Goal: Information Seeking & Learning: Learn about a topic

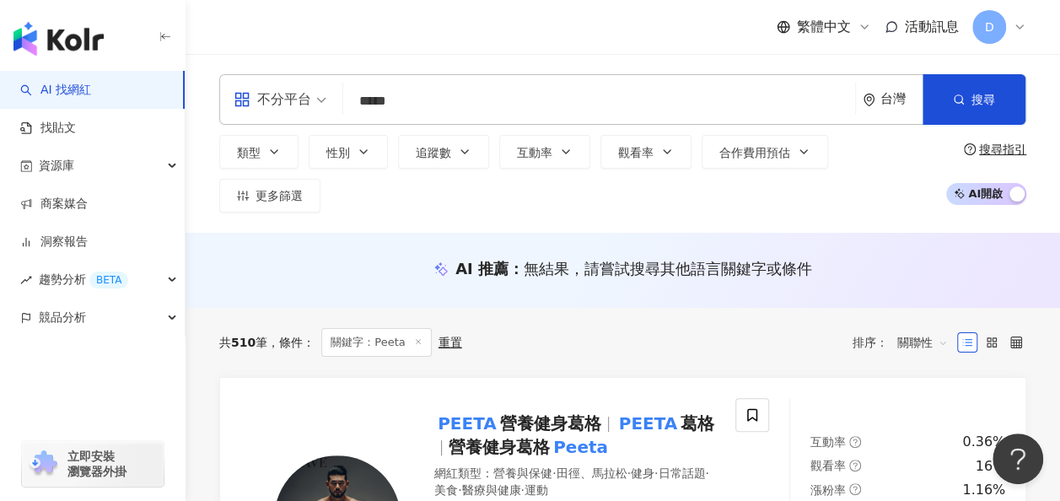
click at [433, 115] on input "*****" at bounding box center [599, 101] width 498 height 32
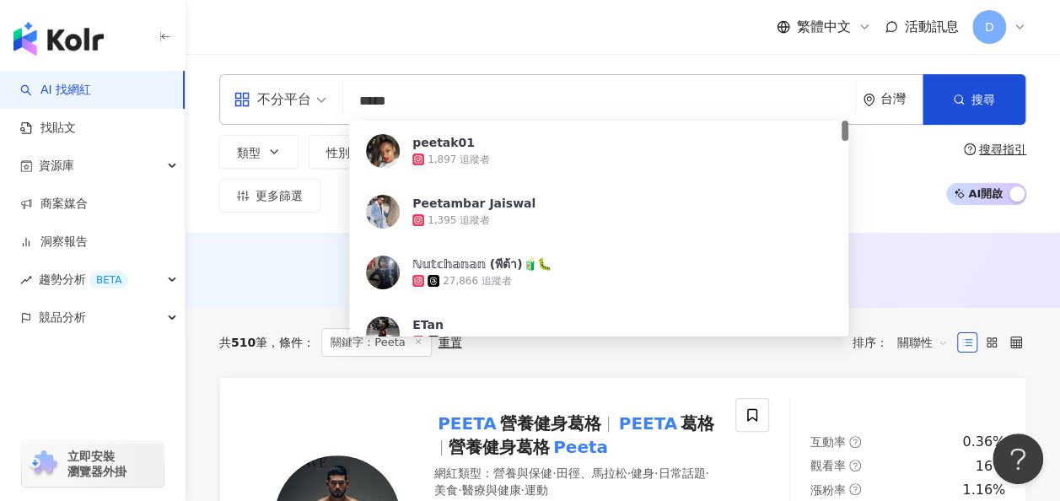
click at [433, 115] on input "*****" at bounding box center [599, 101] width 498 height 32
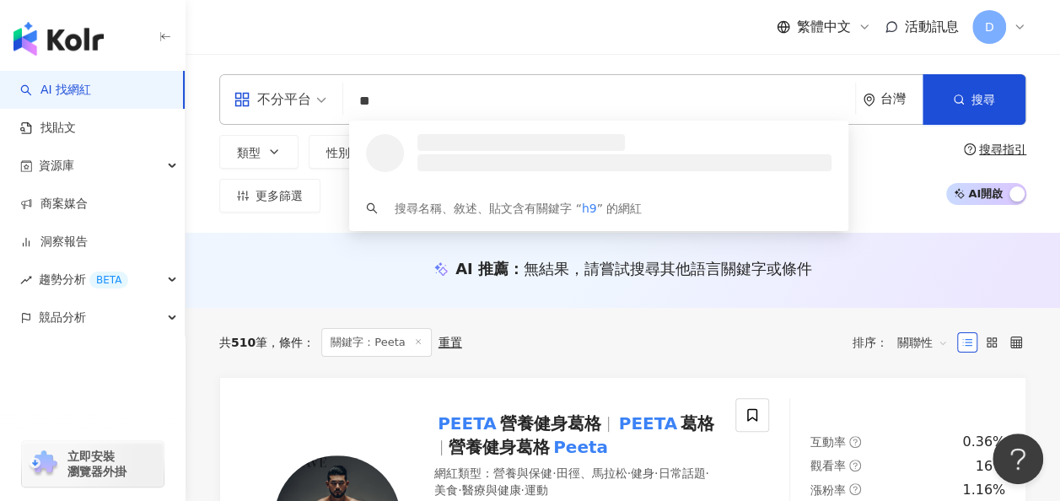
type input "*"
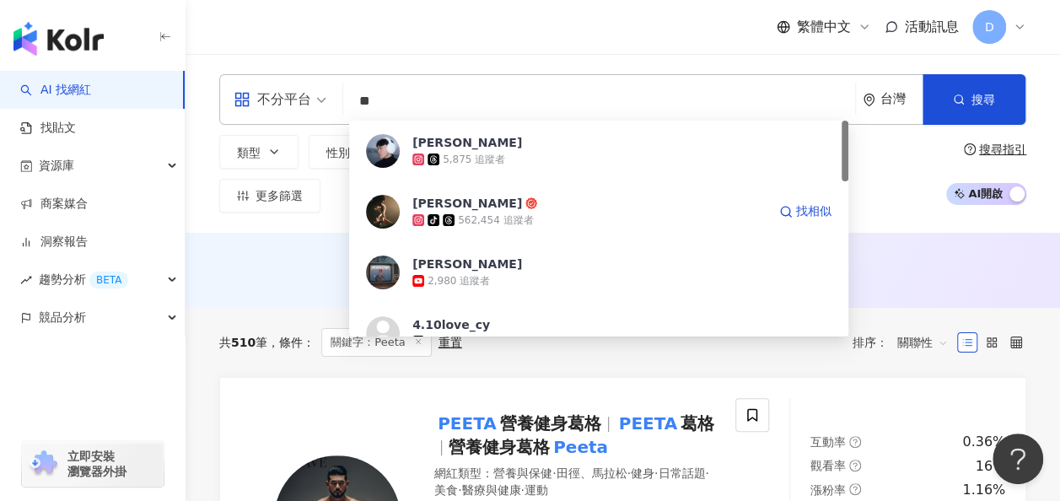
type input "*"
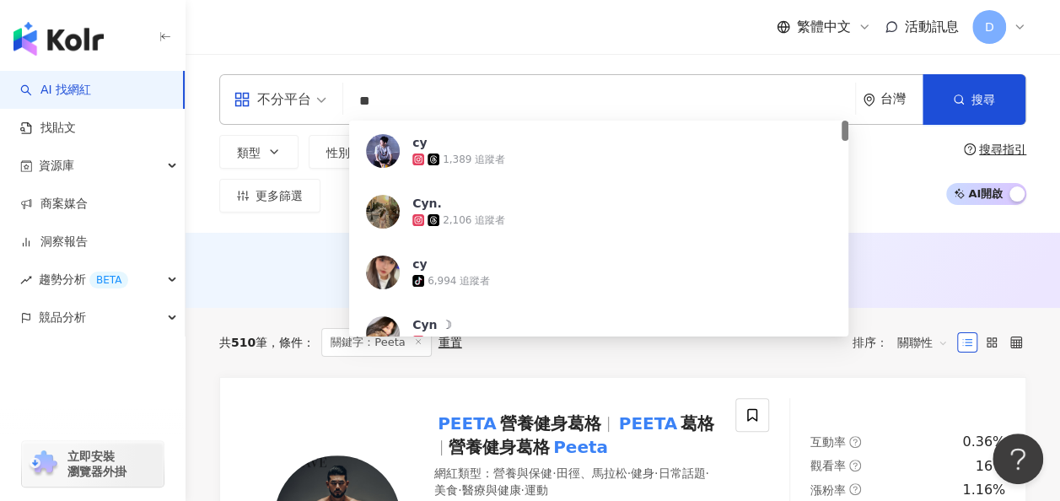
click at [382, 88] on input "**" at bounding box center [599, 101] width 498 height 32
paste input "*****"
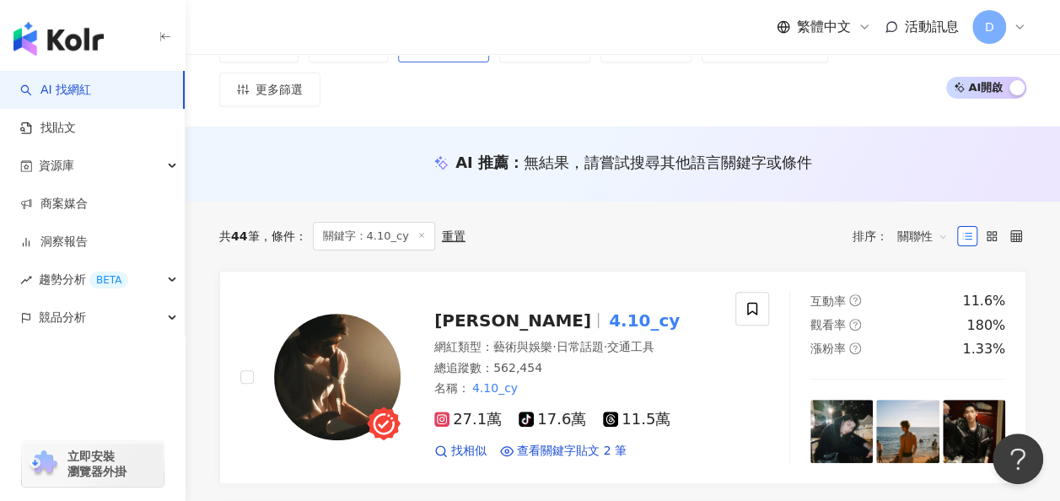
scroll to position [62, 0]
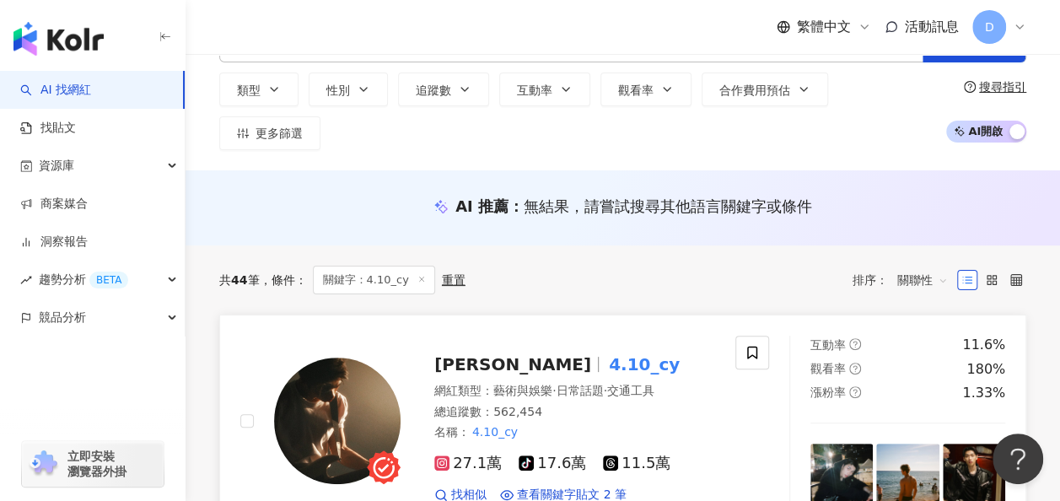
type input "*******"
click at [605, 354] on mark "4.10_cy" at bounding box center [644, 364] width 78 height 27
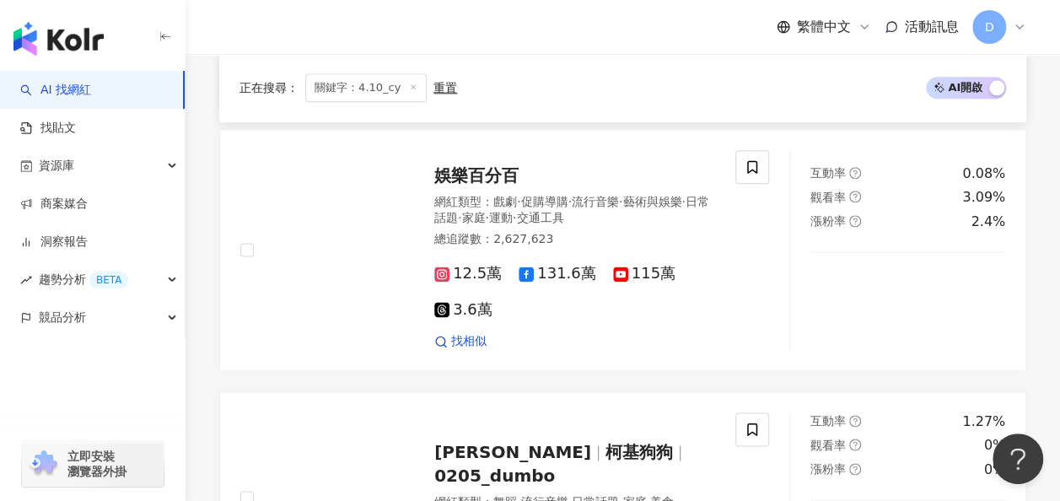
scroll to position [0, 0]
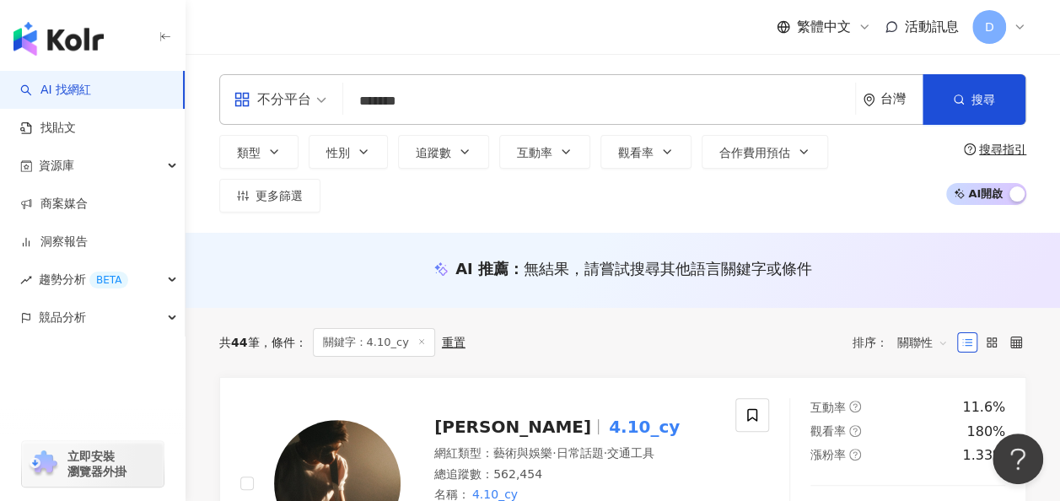
click at [386, 110] on input "*******" at bounding box center [599, 101] width 498 height 32
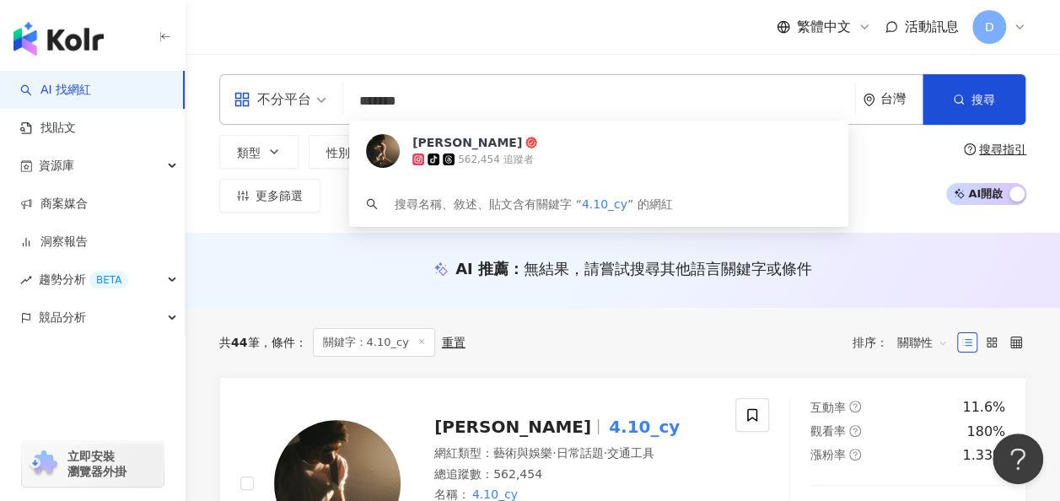
click at [386, 110] on input "*******" at bounding box center [599, 101] width 498 height 32
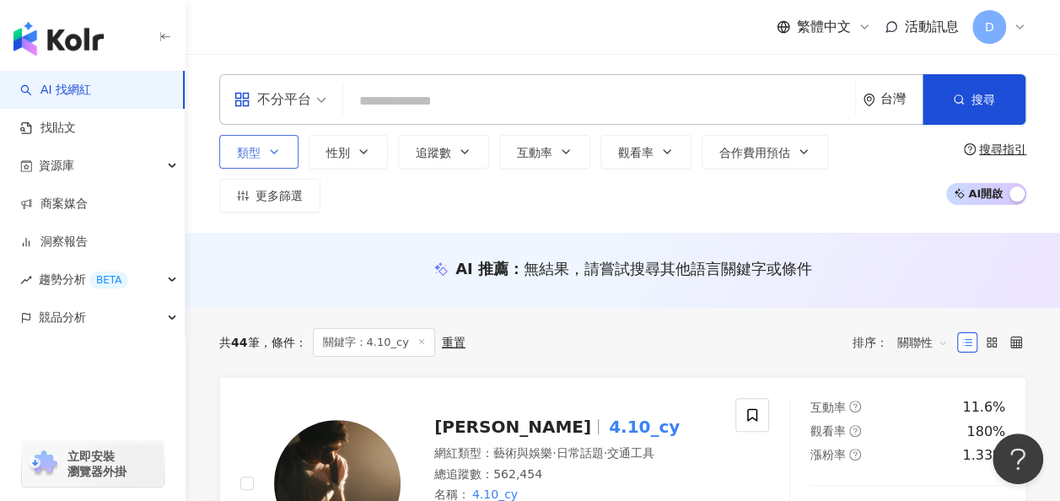
click at [262, 162] on button "類型" at bounding box center [258, 152] width 79 height 34
click at [361, 158] on icon "button" at bounding box center [363, 151] width 13 height 13
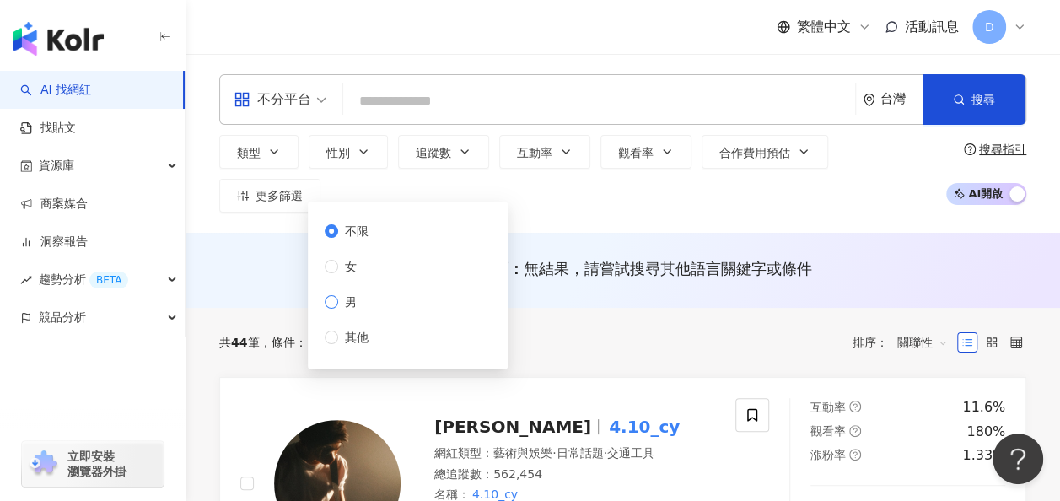
click at [357, 304] on span "男" at bounding box center [350, 302] width 25 height 19
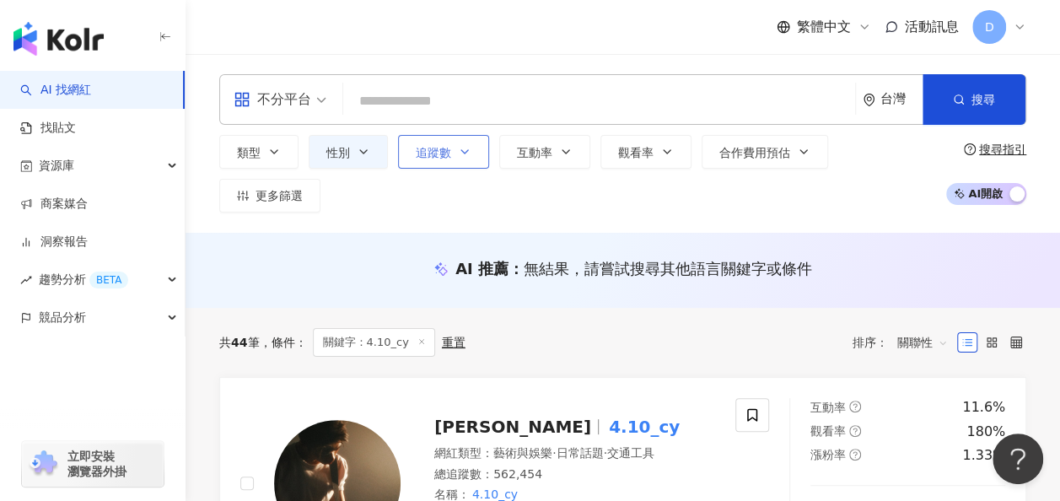
click at [453, 160] on button "追蹤數" at bounding box center [443, 152] width 91 height 34
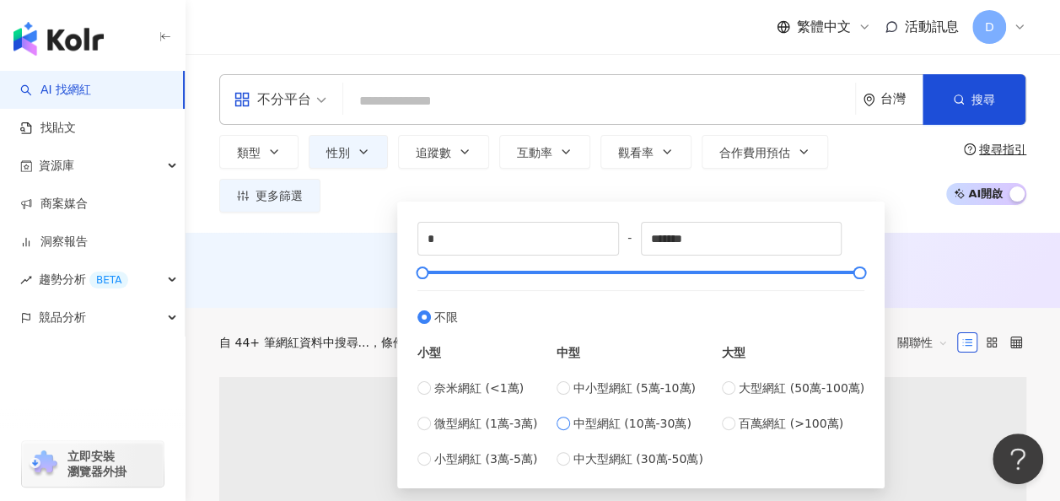
type input "******"
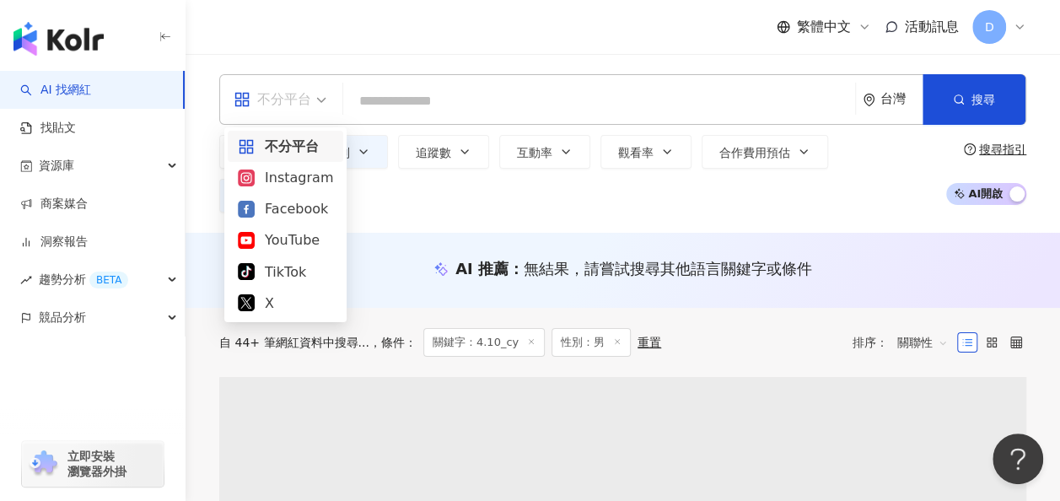
click at [298, 82] on input "search" at bounding box center [279, 88] width 93 height 27
click at [293, 182] on div "Instagram" at bounding box center [285, 177] width 95 height 21
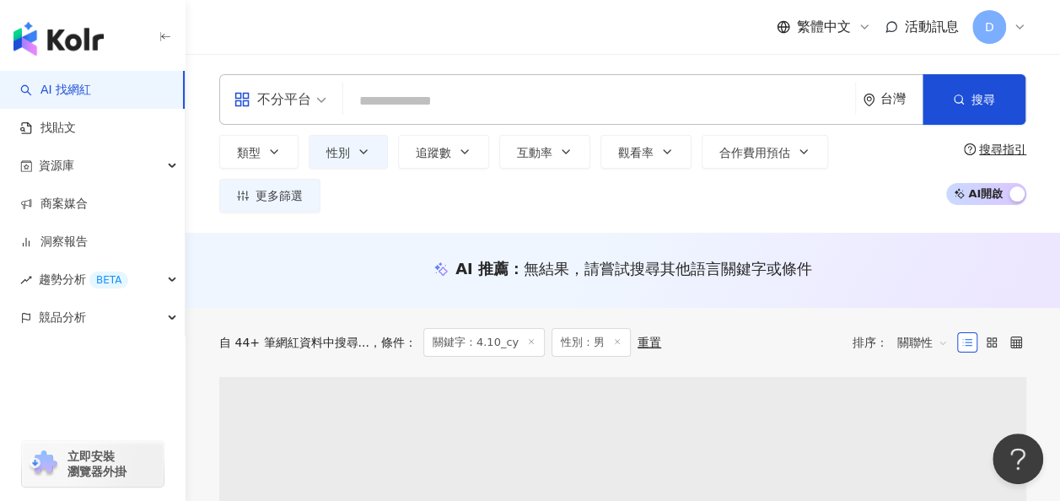
click at [921, 105] on div "台灣" at bounding box center [901, 99] width 42 height 14
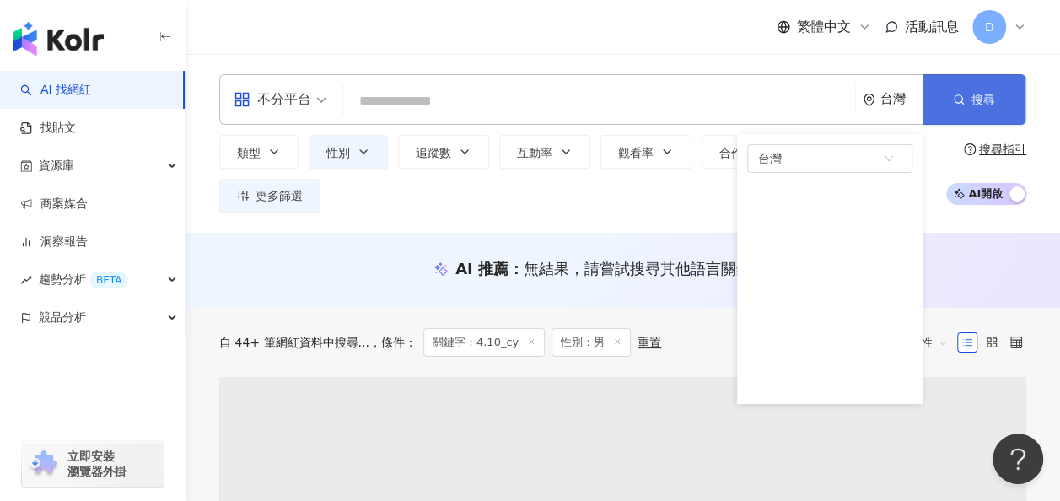
click at [968, 99] on button "搜尋" at bounding box center [973, 99] width 103 height 51
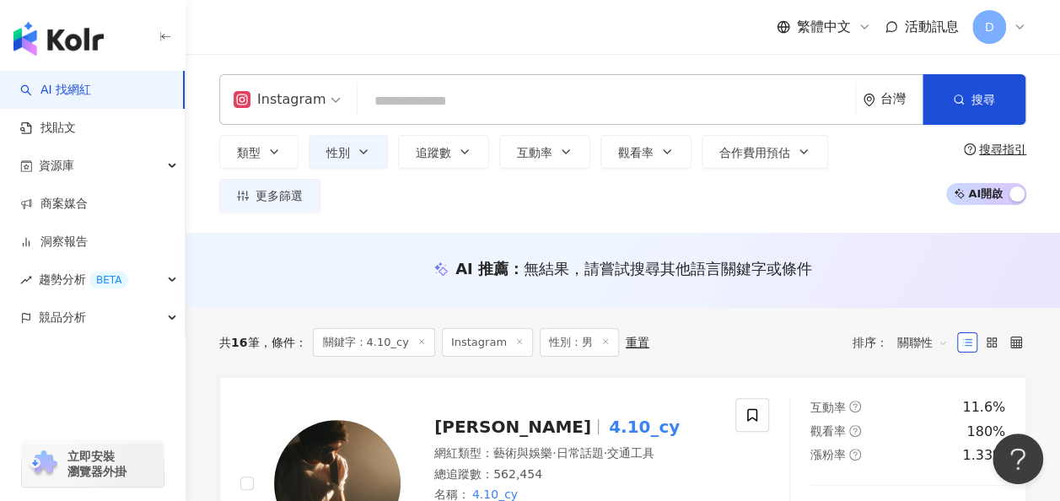
click at [421, 337] on icon at bounding box center [421, 341] width 8 height 8
click at [420, 338] on span at bounding box center [421, 342] width 8 height 9
click at [625, 335] on div "重置" at bounding box center [637, 341] width 24 height 13
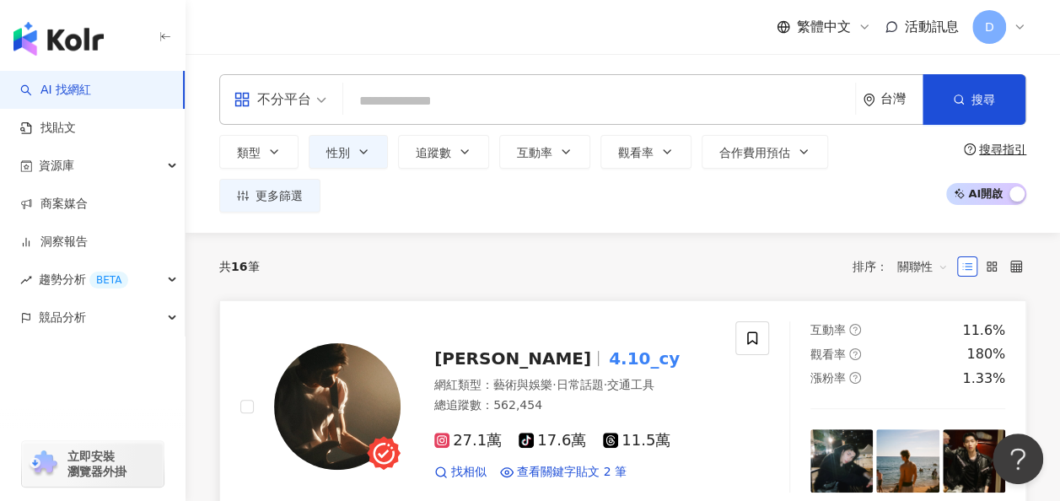
click at [632, 333] on div "蔡承祐 4.10_cy 網紅類型 ： 藝術與娛樂 · 日常話題 · 交通工具 總追蹤數 ： 562,454 27.1萬 tiktok-icon 17.6萬 1…" at bounding box center [557, 407] width 314 height 148
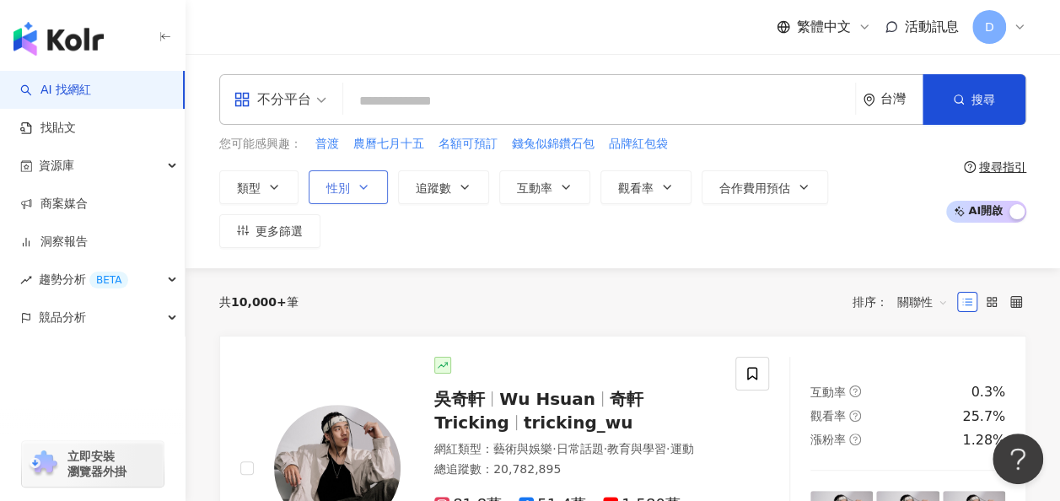
click at [357, 180] on icon "button" at bounding box center [363, 186] width 13 height 13
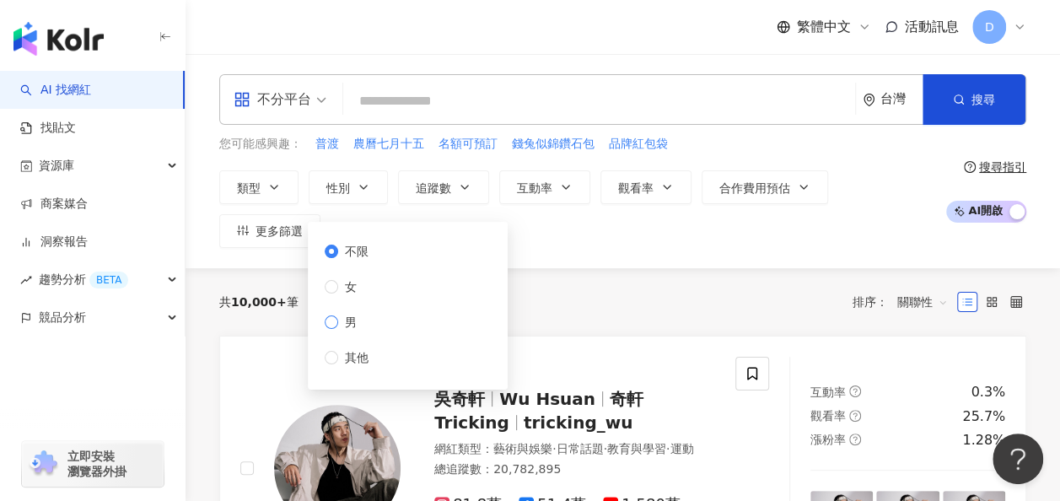
click at [339, 324] on span "男" at bounding box center [350, 322] width 25 height 19
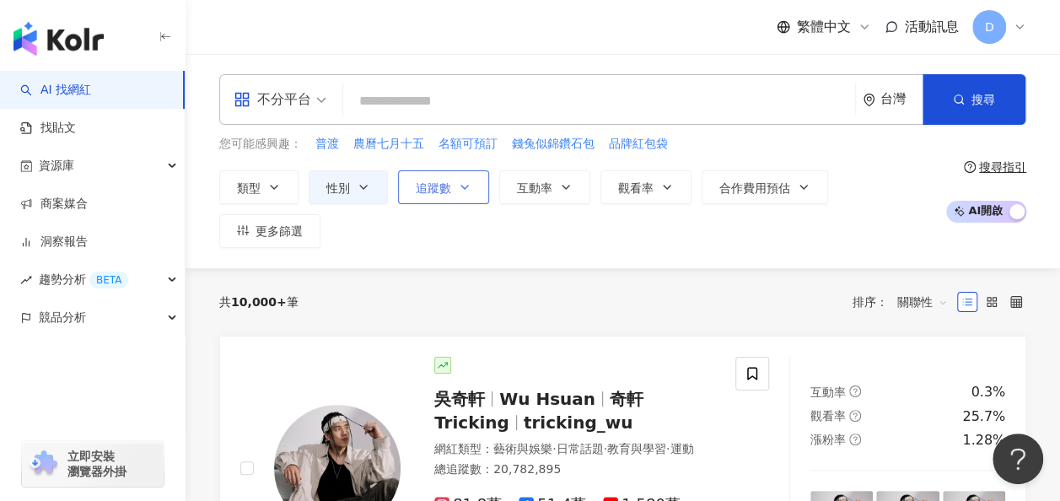
click at [462, 185] on icon "button" at bounding box center [464, 186] width 13 height 13
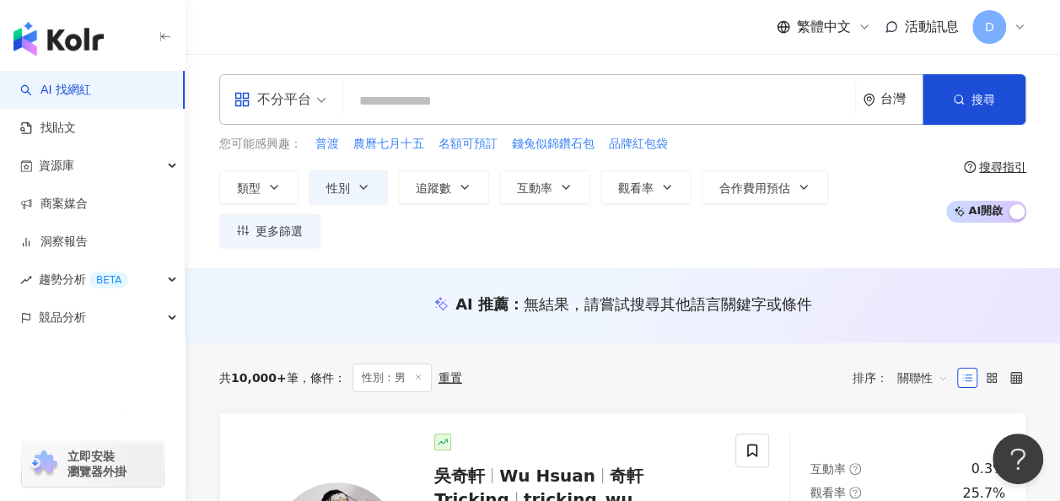
click at [632, 103] on input "search" at bounding box center [599, 101] width 498 height 32
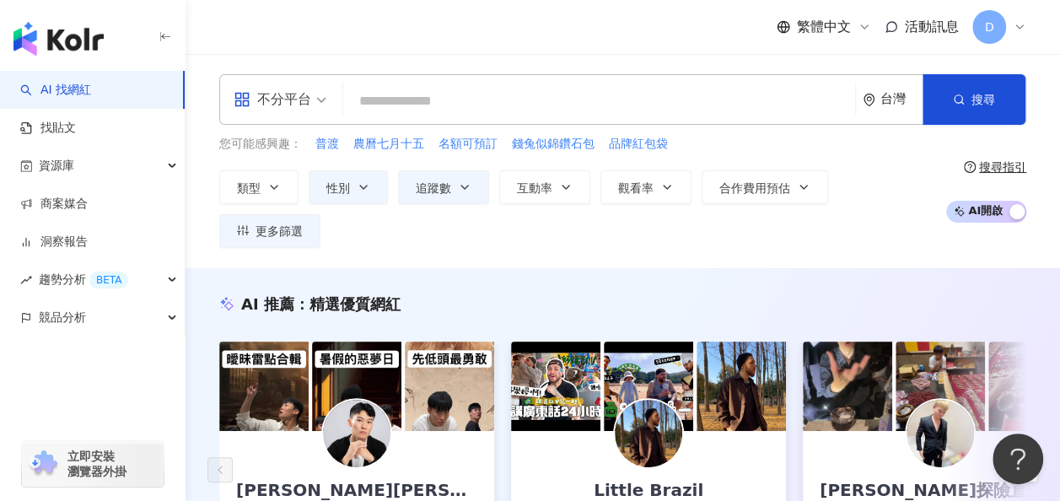
click at [287, 98] on div "不分平台" at bounding box center [272, 99] width 78 height 27
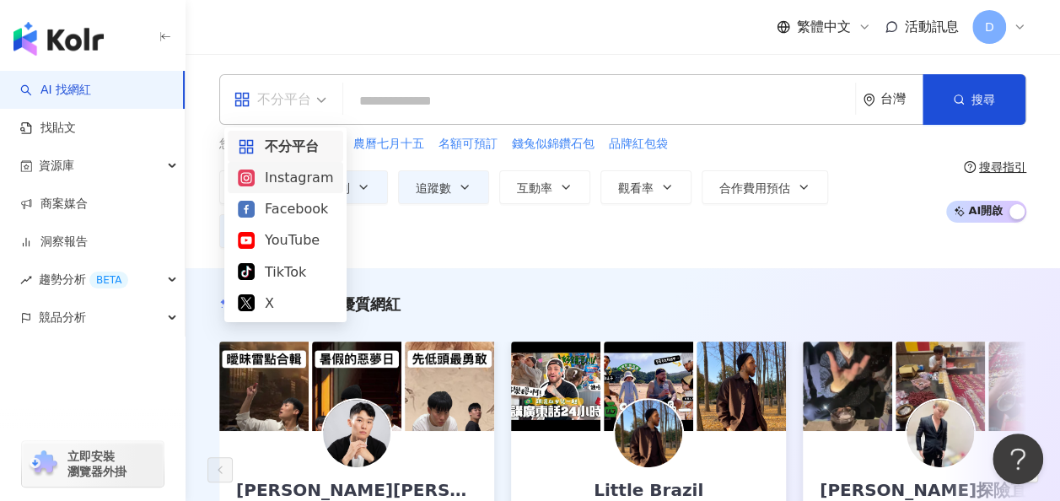
click at [287, 182] on div "Instagram" at bounding box center [285, 177] width 95 height 21
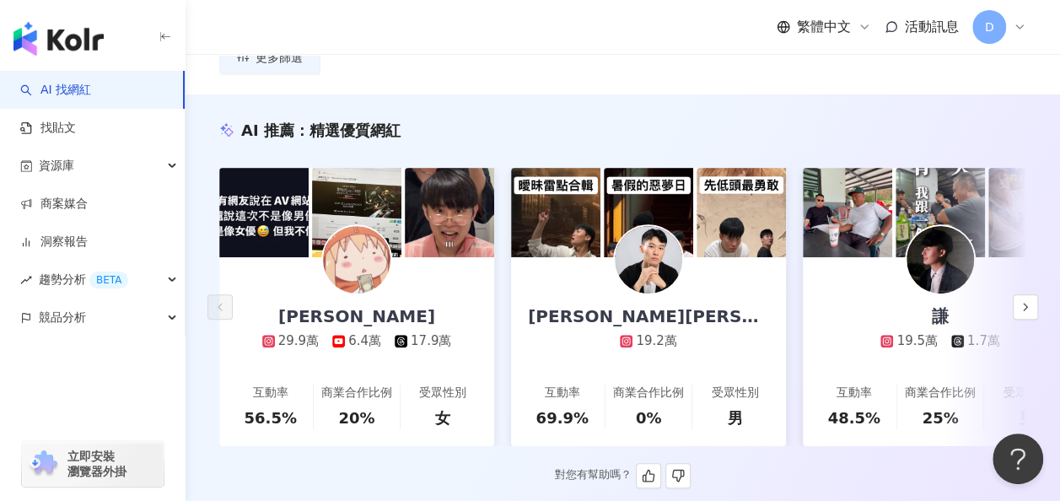
scroll to position [182, 0]
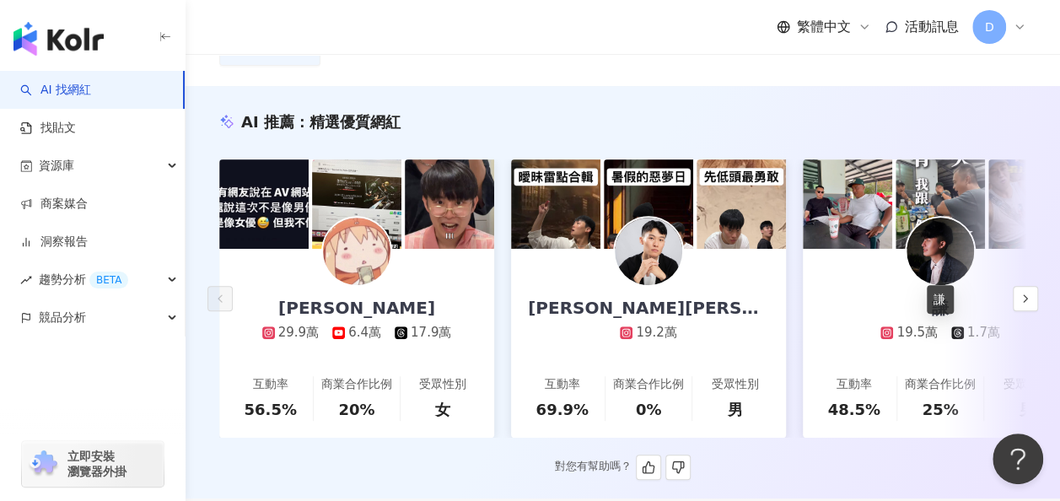
click at [935, 296] on div "謙" at bounding box center [940, 308] width 51 height 24
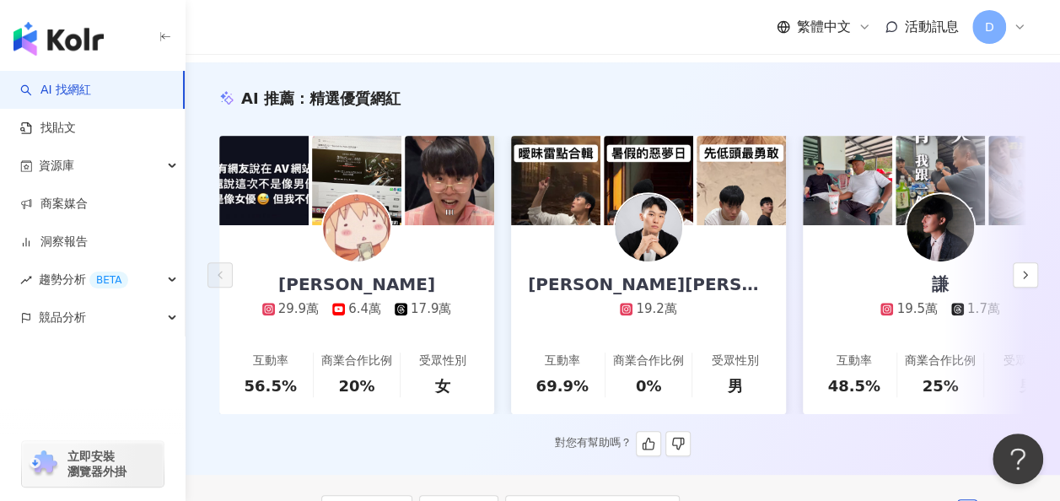
scroll to position [0, 0]
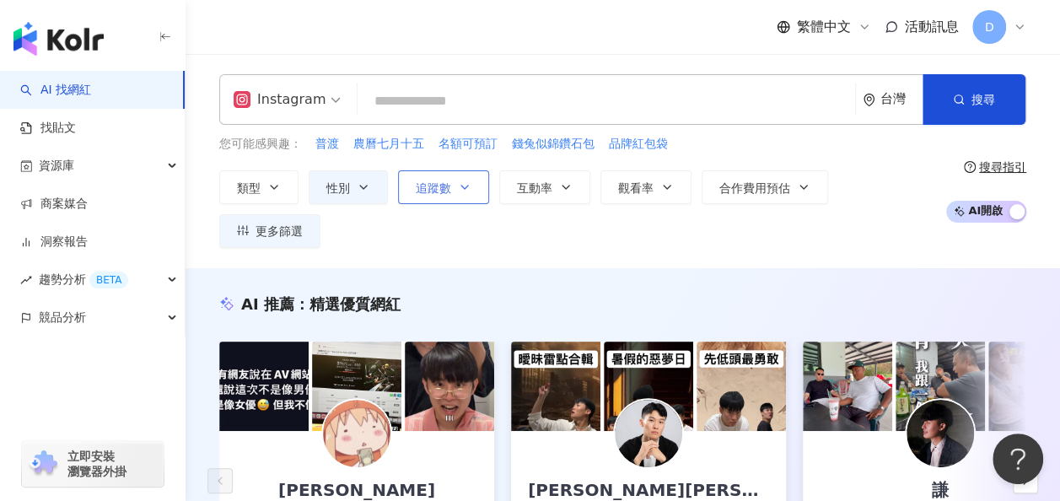
drag, startPoint x: 467, startPoint y: 161, endPoint x: 464, endPoint y: 180, distance: 19.6
click at [464, 180] on div "您可能感興趣： 普渡 農曆七月十五 名額可預訂 錢兔似錦鑽石包 品牌紅包袋 類型 性別 追蹤數 互動率 觀看率 合作費用預估 更多篩選 不限 女 男 其他 *…" at bounding box center [577, 191] width 717 height 113
click at [464, 180] on icon "button" at bounding box center [464, 186] width 13 height 13
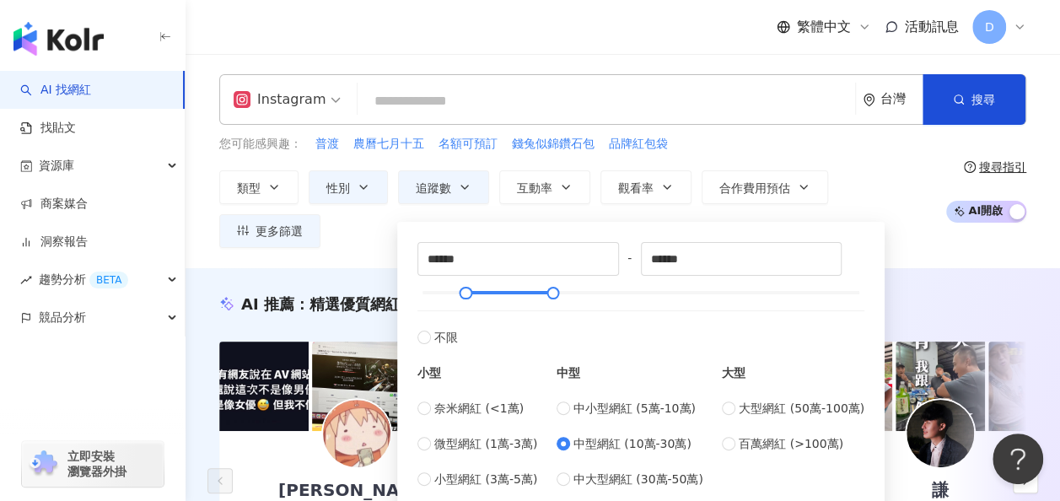
click at [569, 434] on label "中型網紅 (10萬-30萬)" at bounding box center [629, 443] width 147 height 19
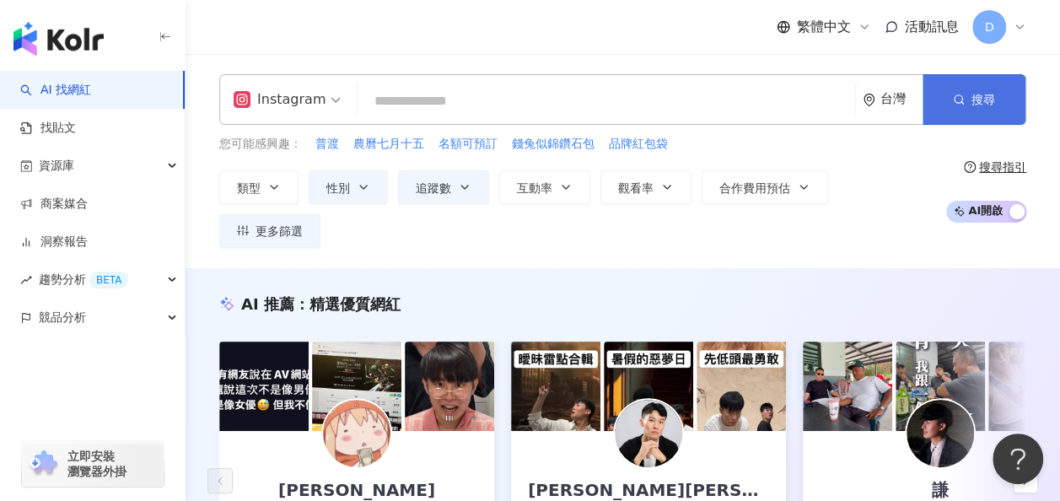
click at [964, 105] on button "搜尋" at bounding box center [973, 99] width 103 height 51
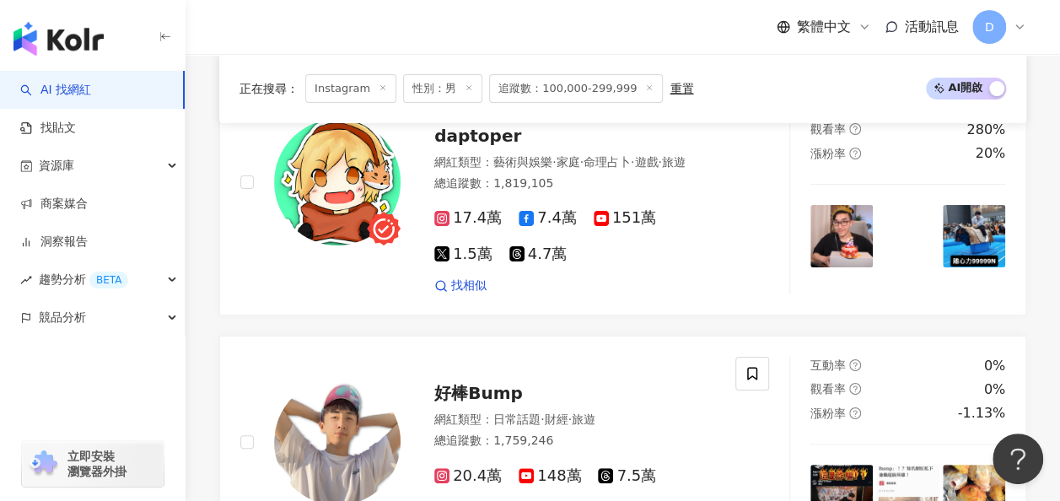
scroll to position [3159, 0]
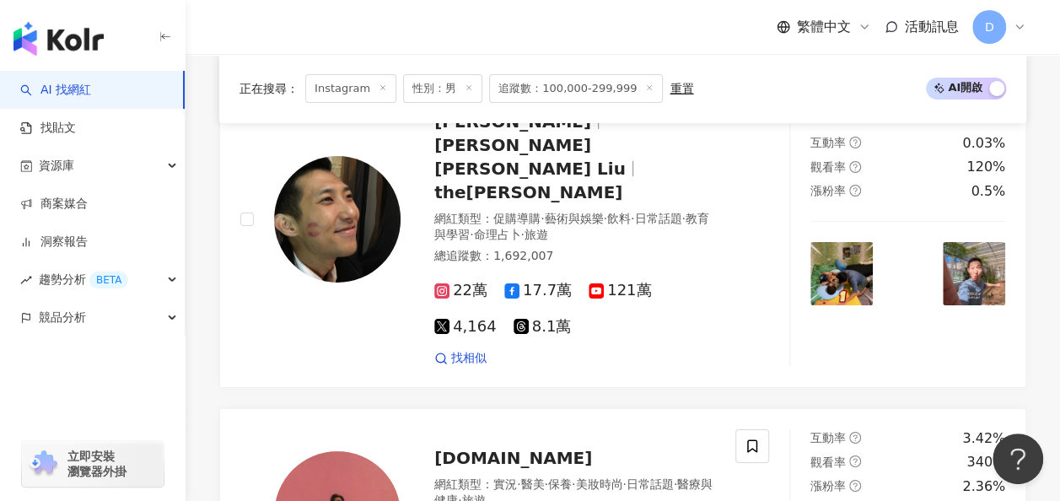
scroll to position [3293, 0]
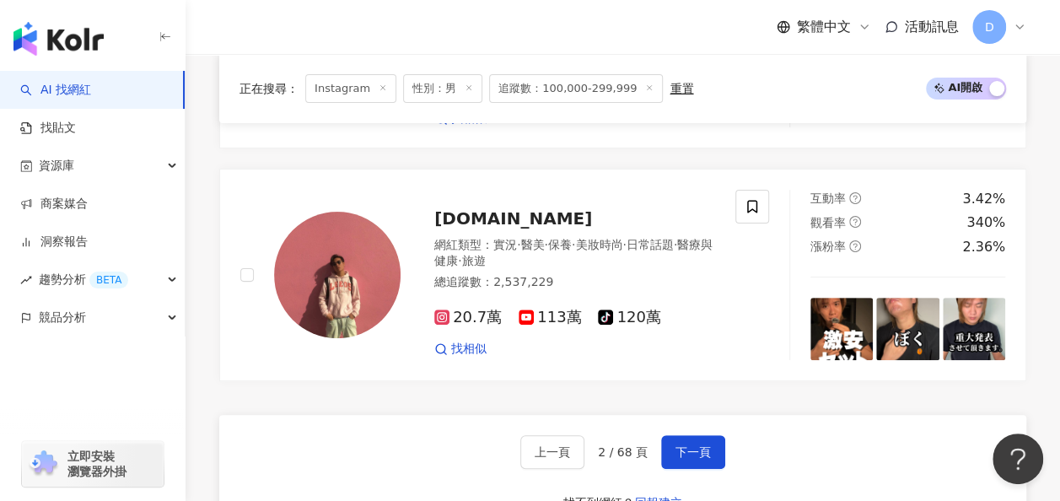
click at [681, 415] on div "上一頁 2 / 68 頁 下一頁 找不到網紅？ 回報建立" at bounding box center [622, 475] width 807 height 121
click at [708, 435] on button "下一頁" at bounding box center [693, 452] width 64 height 34
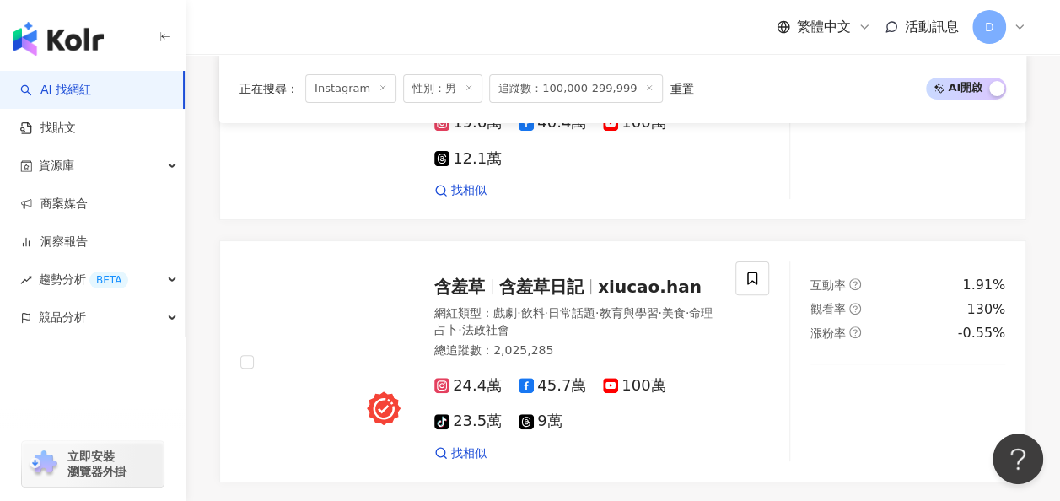
scroll to position [3310, 0]
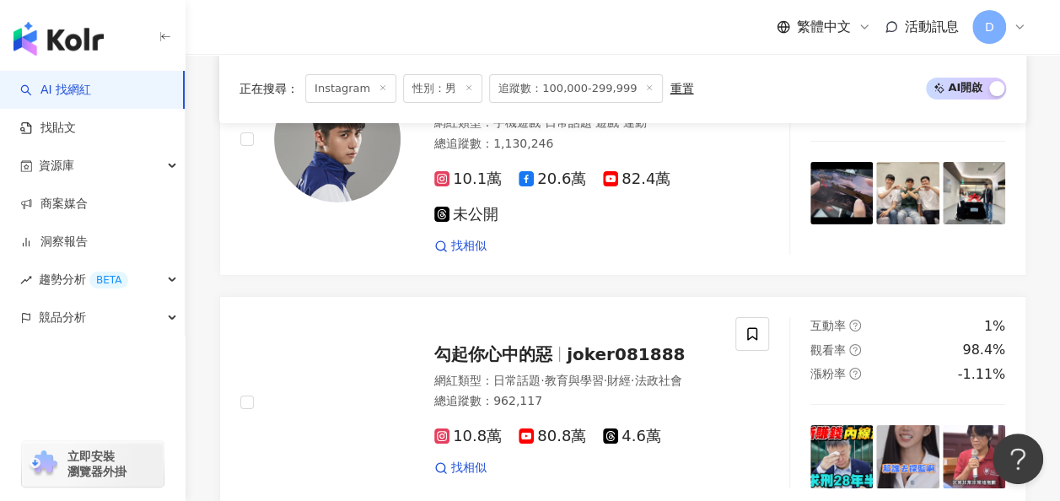
scroll to position [3161, 0]
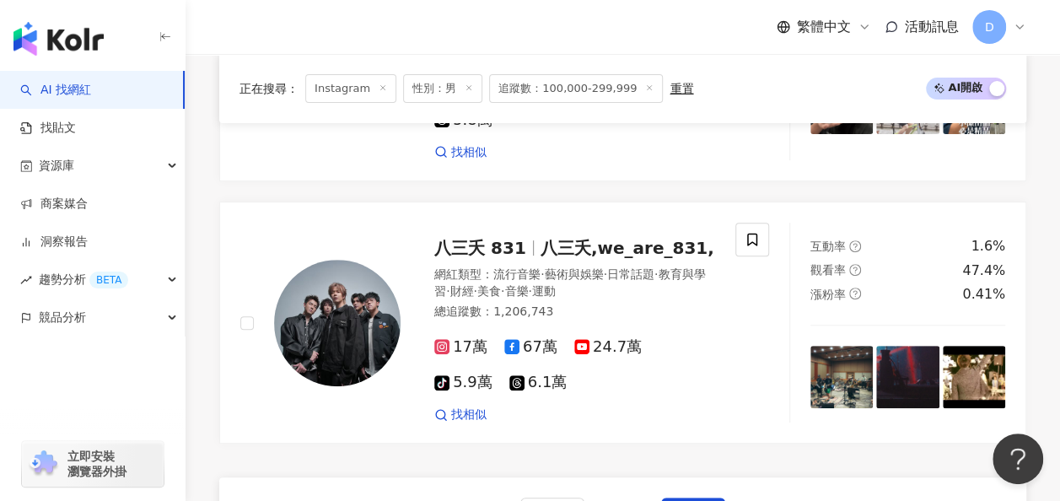
scroll to position [3390, 0]
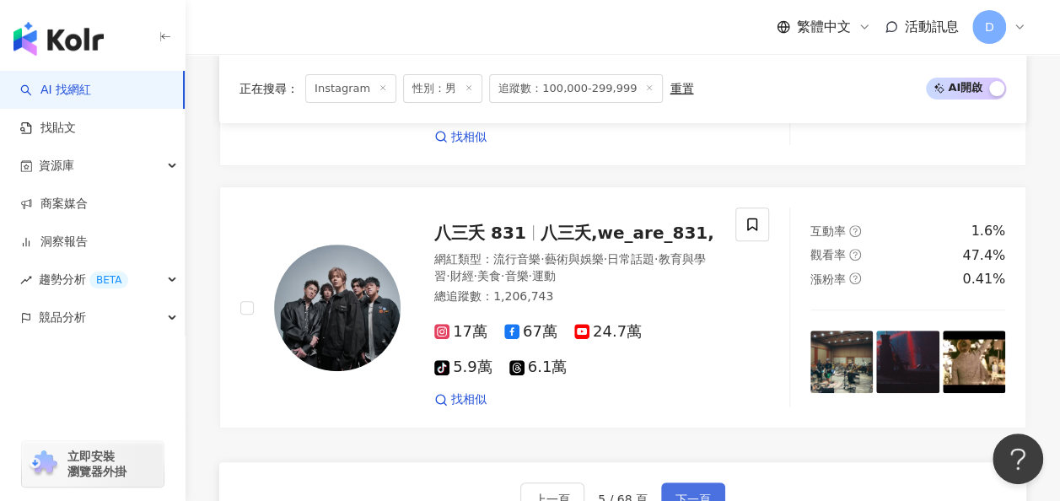
click at [675, 492] on span "下一頁" at bounding box center [692, 498] width 35 height 13
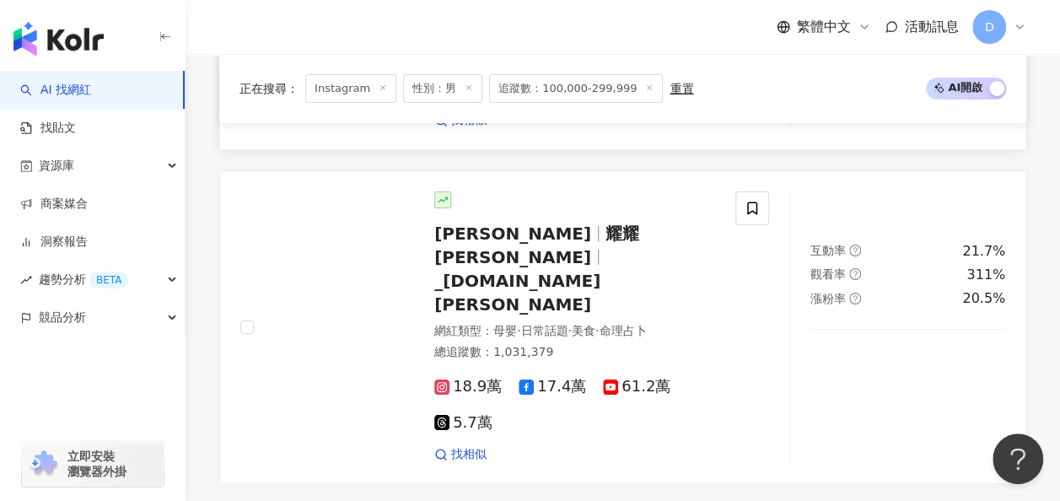
scroll to position [3065, 0]
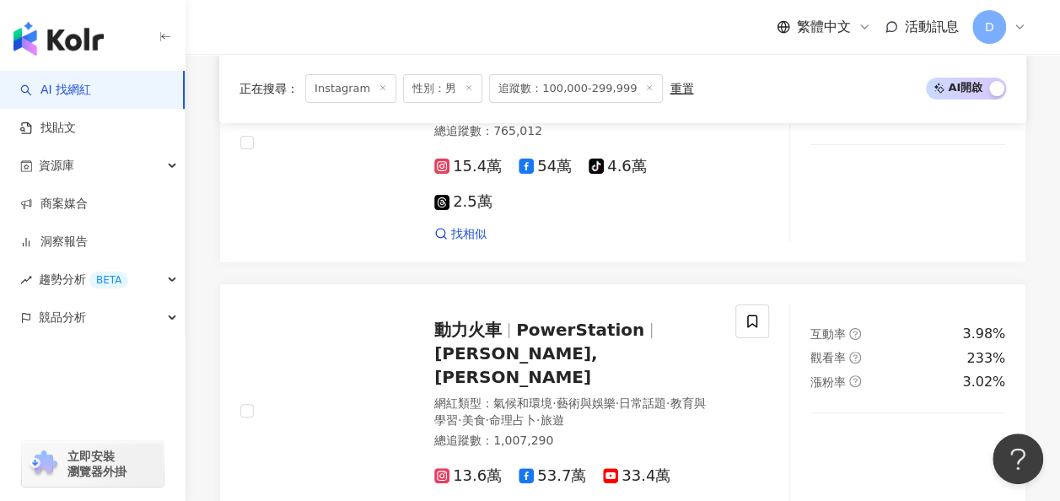
scroll to position [3234, 0]
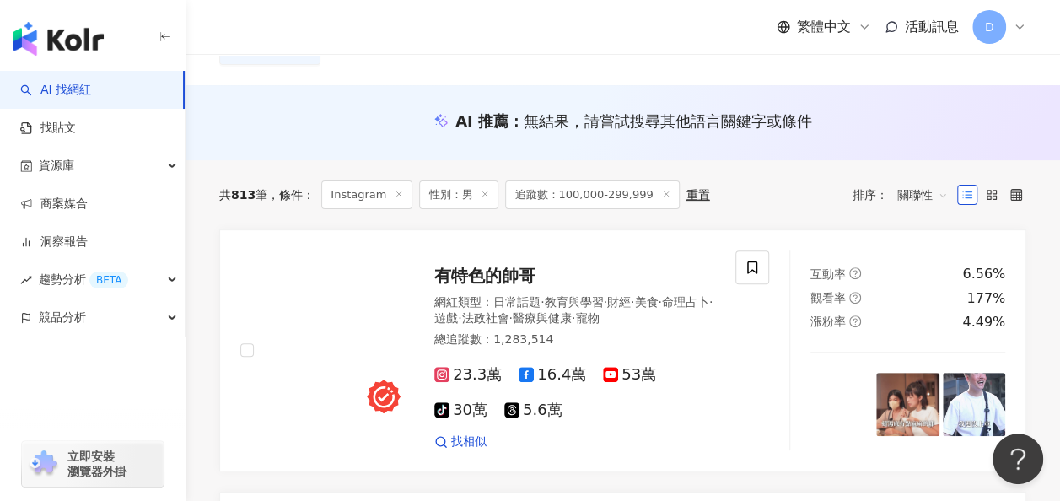
scroll to position [143, 0]
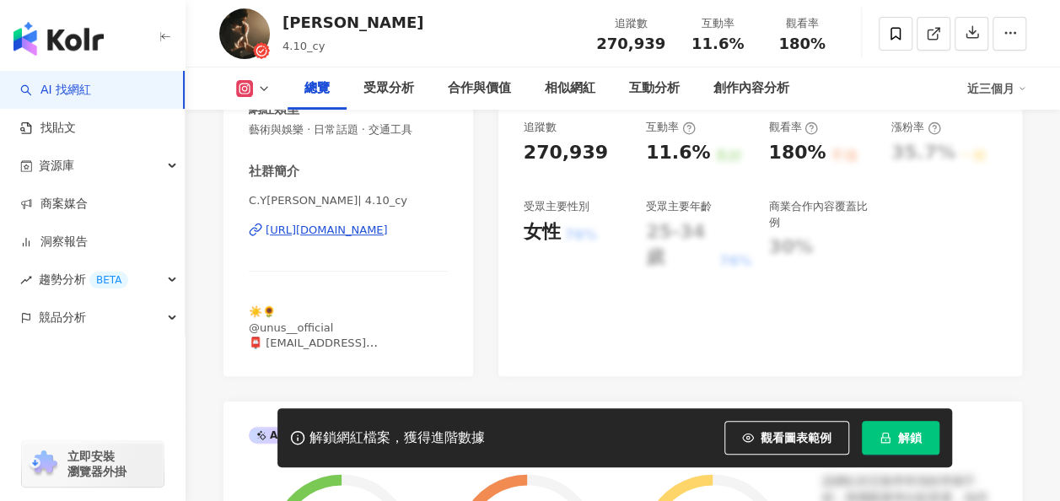
click at [885, 421] on button "解鎖" at bounding box center [900, 438] width 78 height 34
click at [894, 437] on button "解鎖" at bounding box center [900, 438] width 78 height 34
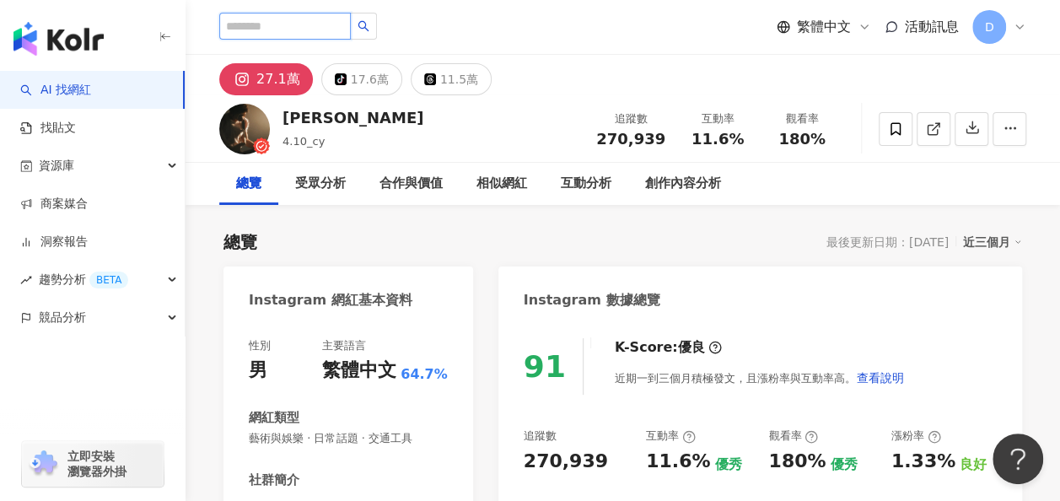
click at [351, 19] on input "search" at bounding box center [285, 26] width 132 height 27
type input "**"
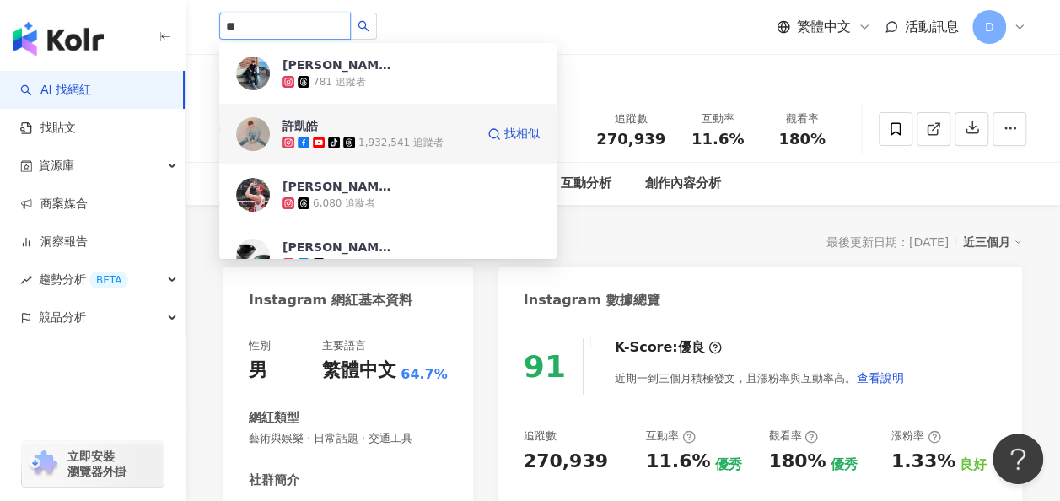
click at [292, 115] on div "許凱皓 tiktok-icon 1,932,541 追蹤者 找相似" at bounding box center [387, 134] width 337 height 61
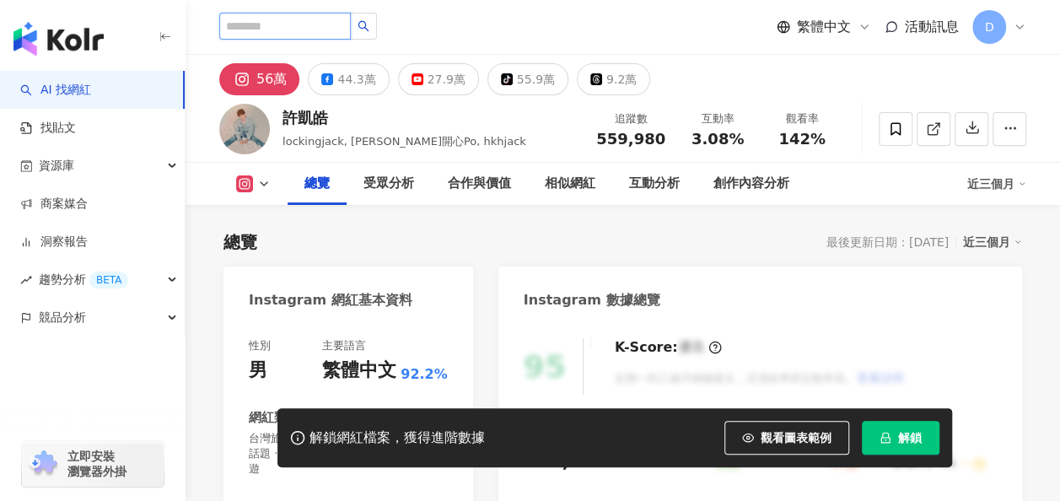
click at [339, 16] on input "search" at bounding box center [285, 26] width 132 height 27
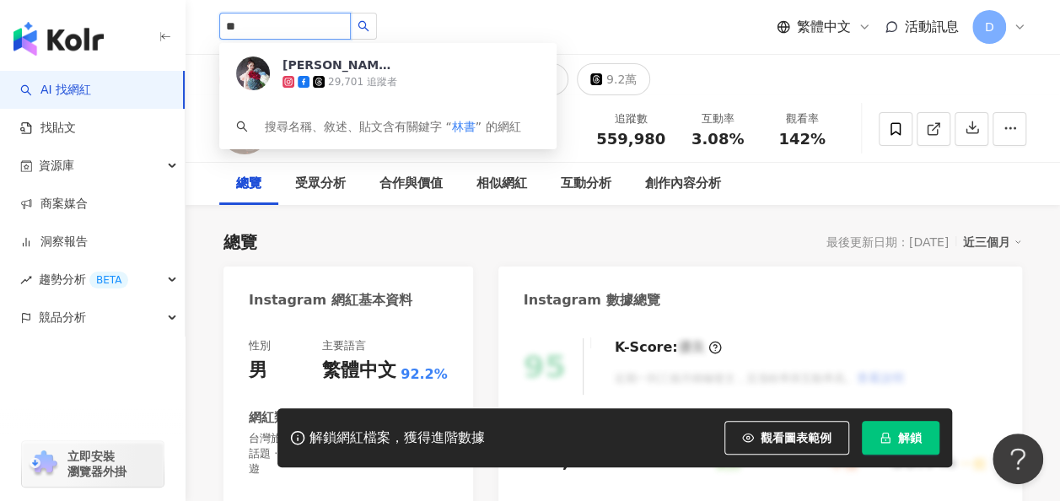
type input "*"
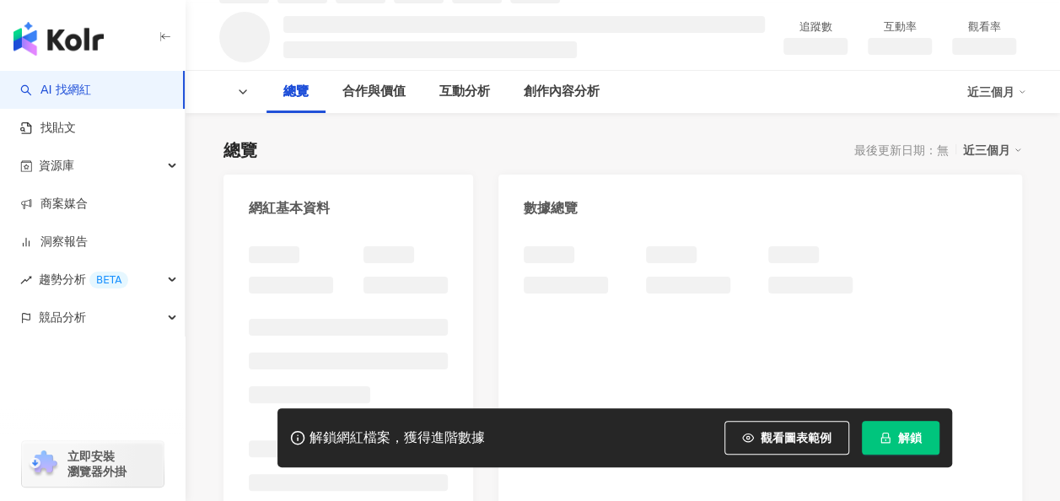
scroll to position [115, 0]
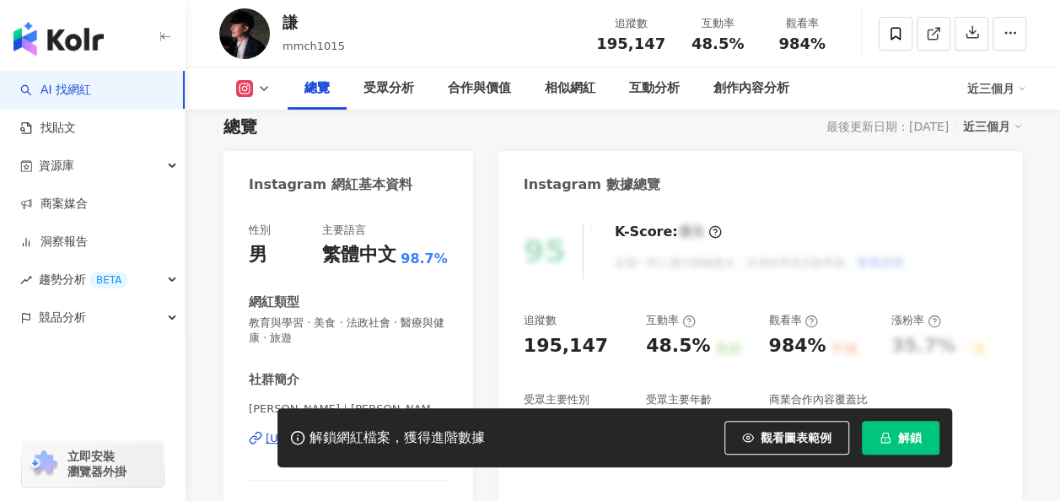
scroll to position [35, 0]
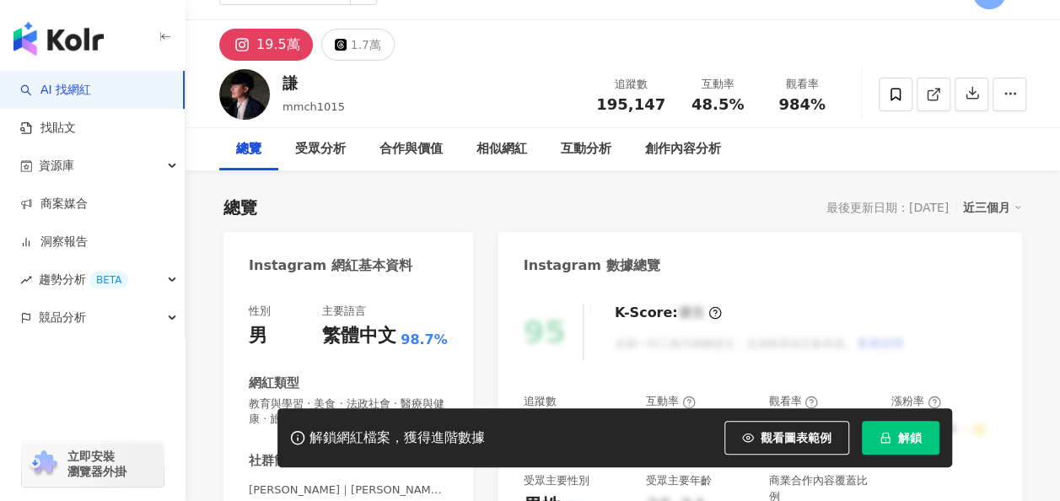
click at [882, 430] on button "解鎖" at bounding box center [900, 438] width 78 height 34
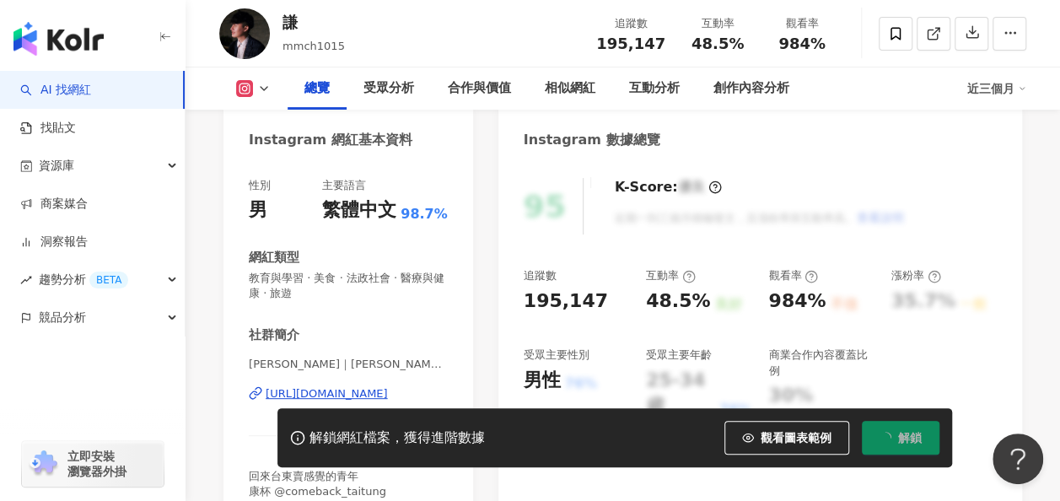
scroll to position [180, 0]
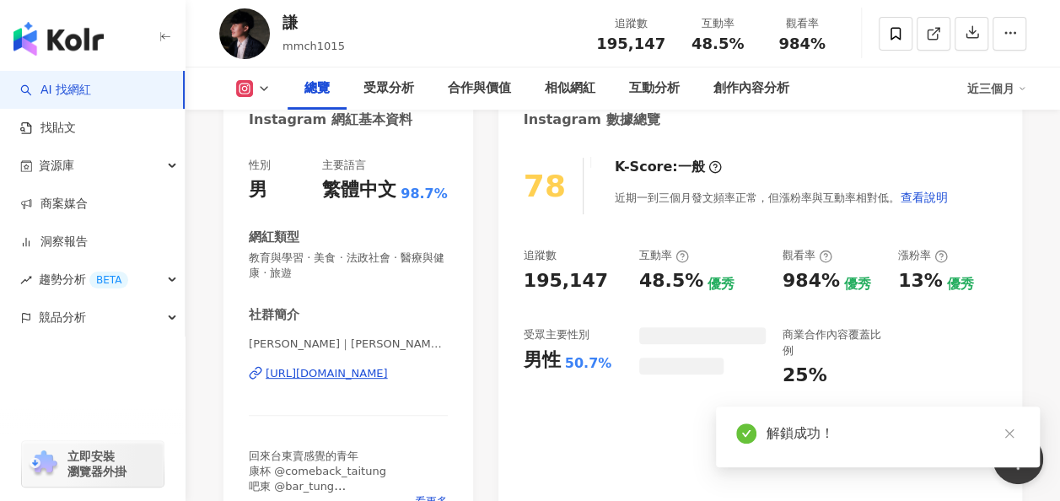
scroll to position [201, 0]
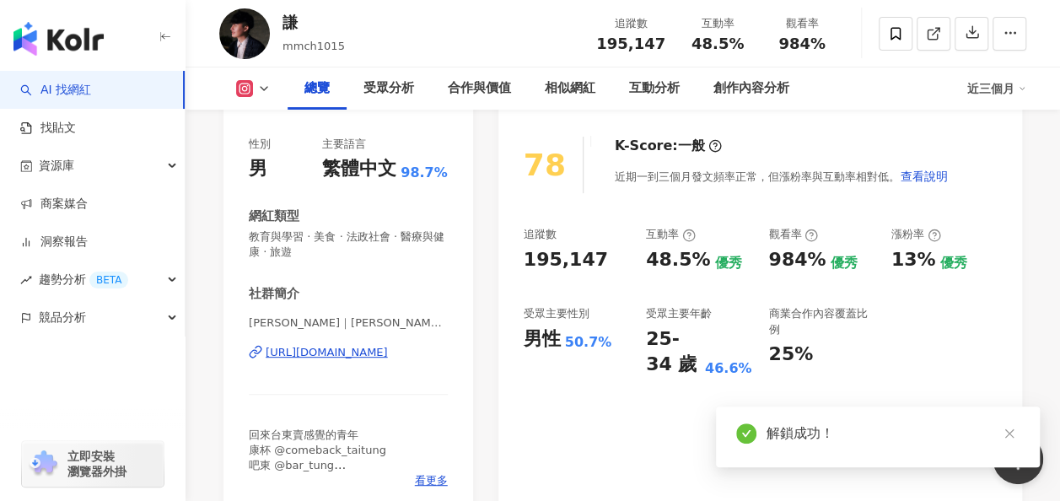
click at [389, 361] on div "五謙｜Meng ching | mmch1015 https://www.instagram.com/mmch1015/" at bounding box center [348, 364] width 199 height 99
click at [388, 349] on div "https://www.instagram.com/mmch1015/" at bounding box center [327, 352] width 122 height 15
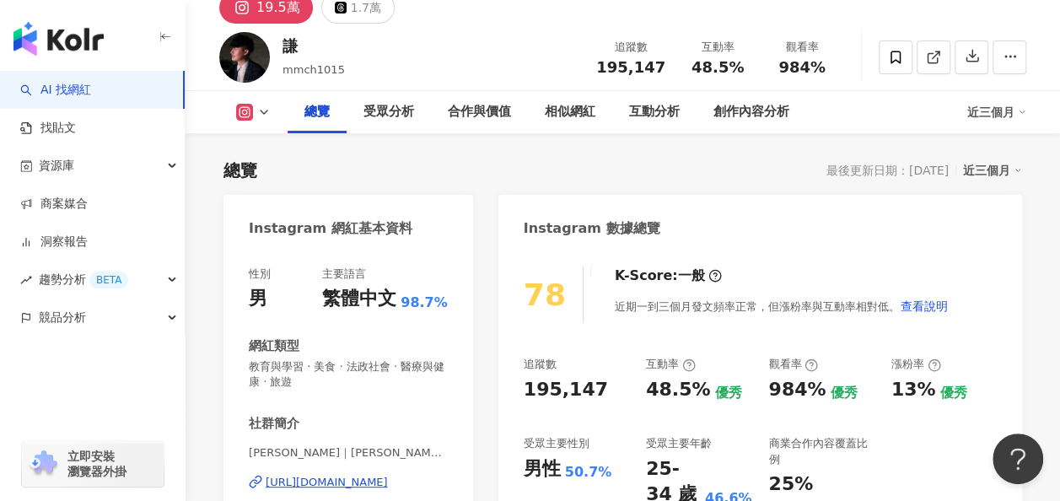
scroll to position [60, 0]
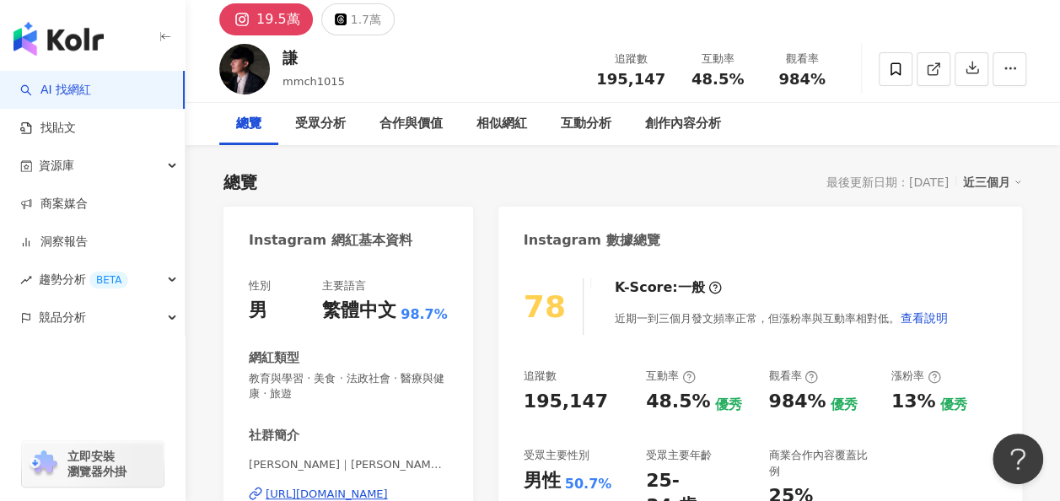
click at [438, 182] on div "總覽 最後更新日期：2025/9/3 近三個月" at bounding box center [622, 182] width 798 height 24
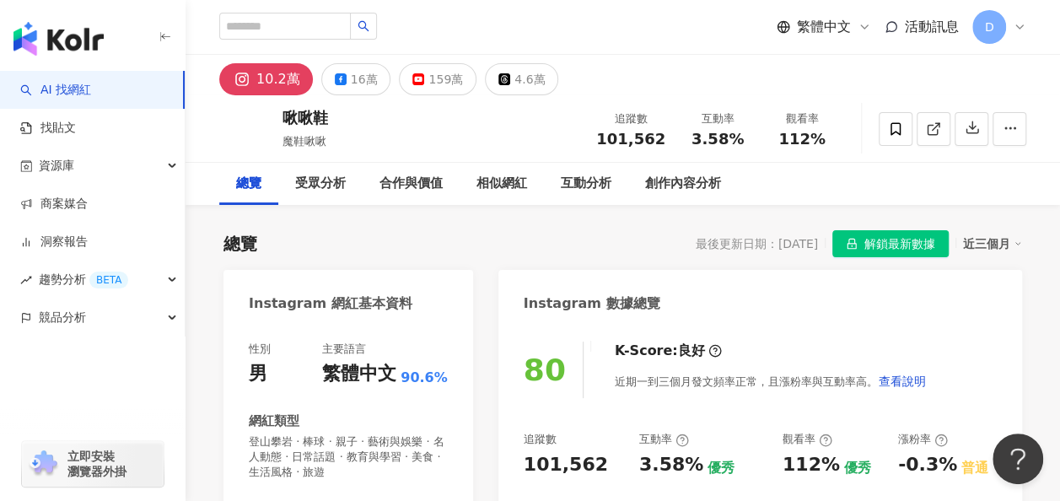
drag, startPoint x: 384, startPoint y: 120, endPoint x: 282, endPoint y: 121, distance: 102.0
click at [282, 121] on div "啾啾鞋 魔鞋啾啾 追蹤數 101,562 互動率 3.58% 觀看率 112%" at bounding box center [622, 128] width 874 height 67
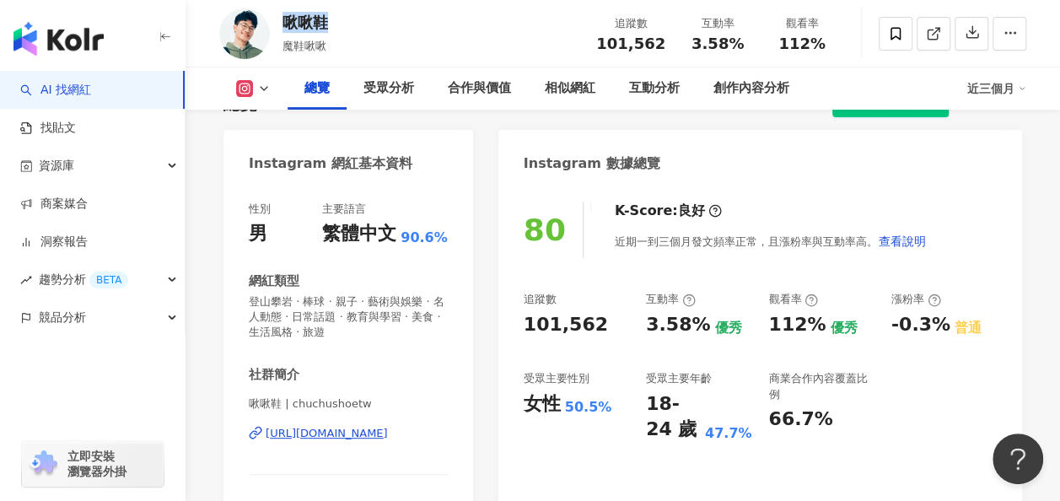
scroll to position [137, 0]
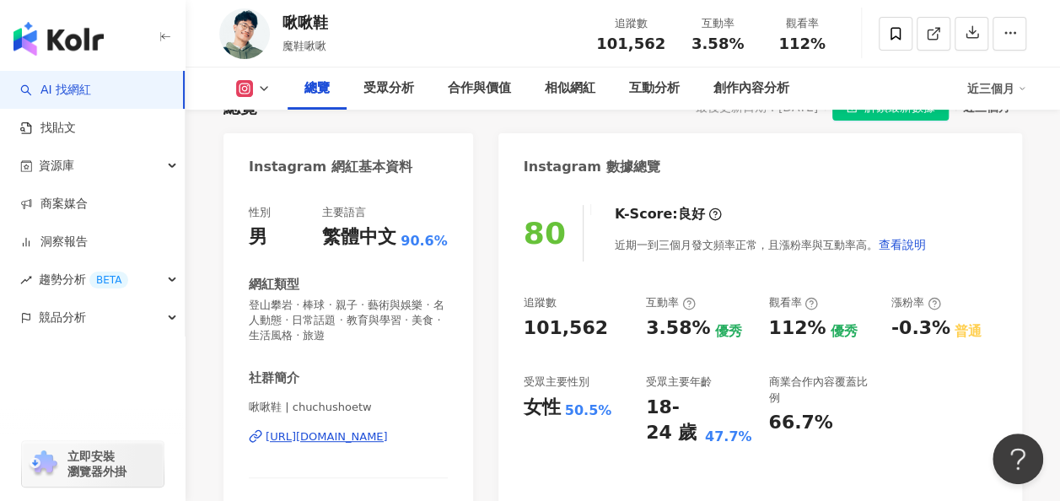
click at [452, 252] on div "性別 男 主要語言 繁體中文 90.6% 網紅類型 登山攀岩 · 棒球 · 親子 · 藝術與娛樂 · 名人動態 · 日常話題 · 教育與學習 · 美食 · 生…" at bounding box center [348, 393] width 250 height 410
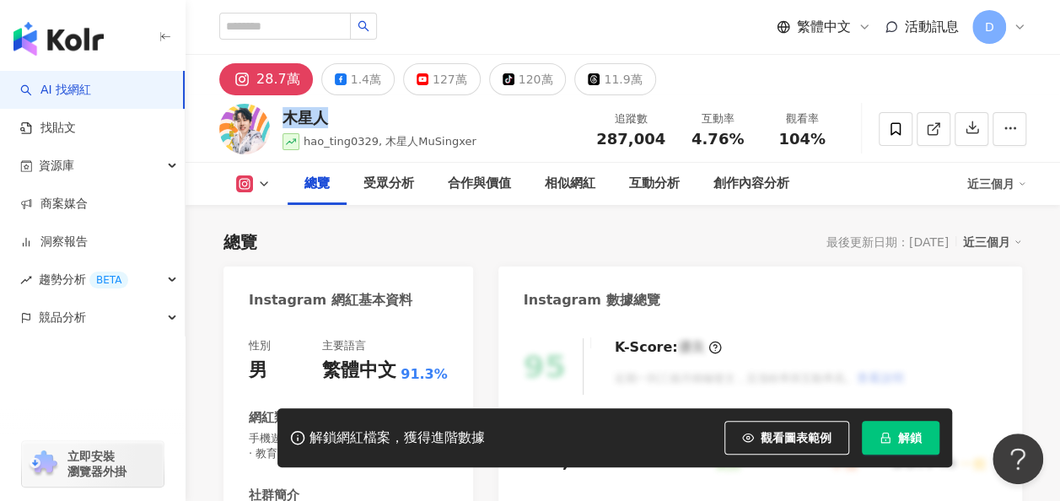
drag, startPoint x: 342, startPoint y: 124, endPoint x: 287, endPoint y: 120, distance: 55.0
click at [287, 120] on div "木星人" at bounding box center [379, 117] width 194 height 21
copy div "木星人"
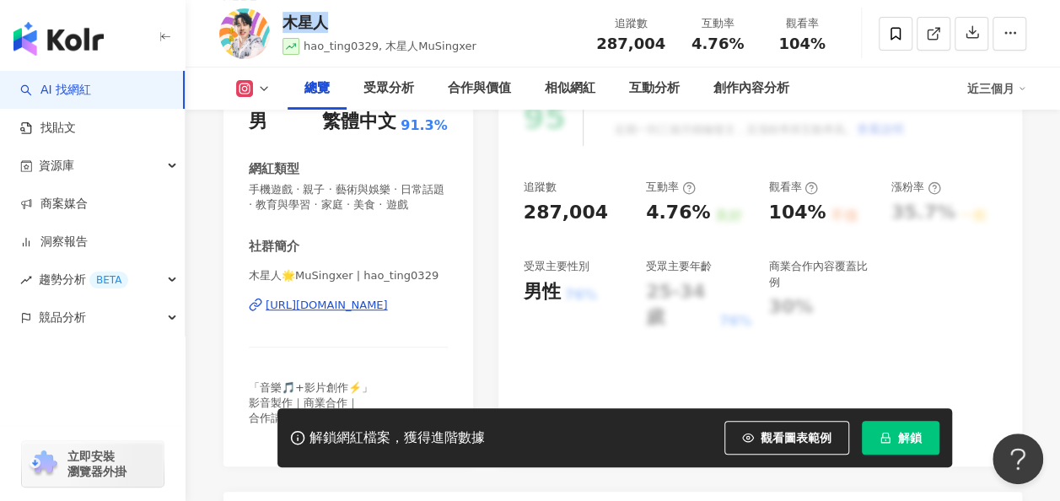
scroll to position [250, 0]
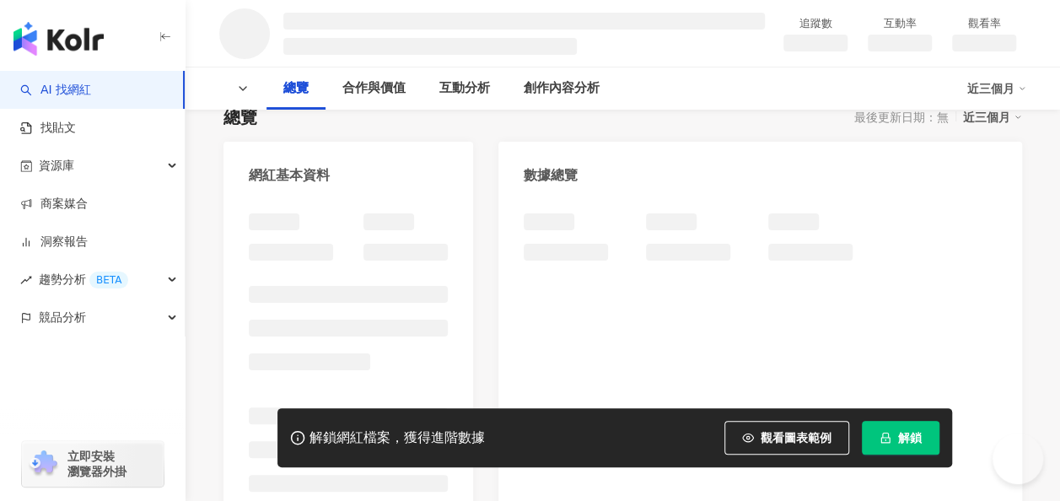
scroll to position [228, 0]
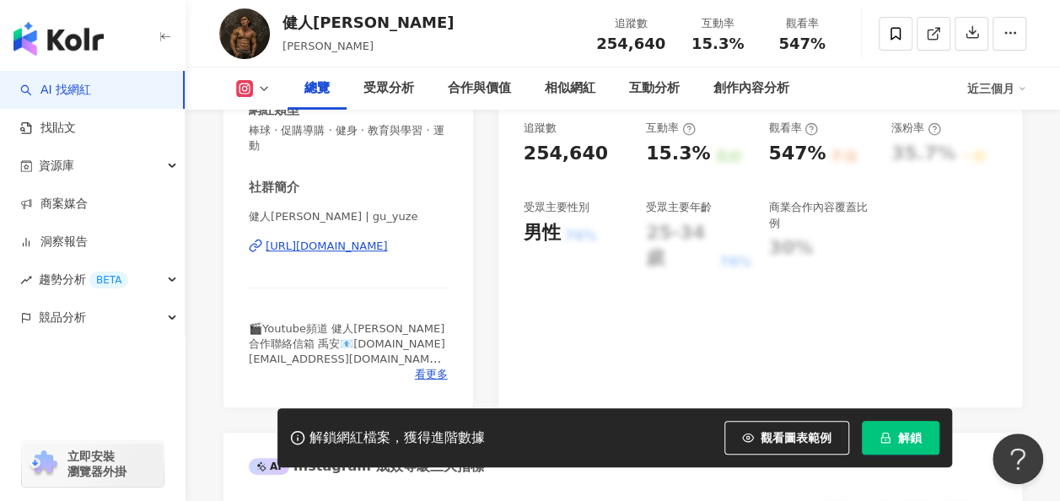
scroll to position [314, 0]
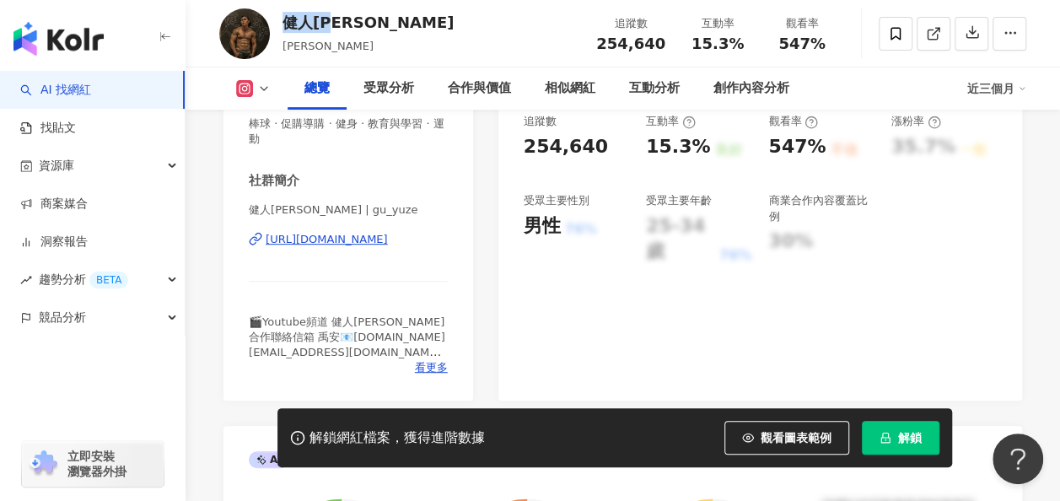
drag, startPoint x: 368, startPoint y: 25, endPoint x: 287, endPoint y: 25, distance: 80.9
click at [287, 25] on div "健人蓋伊 蓋伊 追蹤數 254,640 互動率 15.3% 觀看率 547%" at bounding box center [622, 33] width 874 height 67
copy div "健人蓋伊"
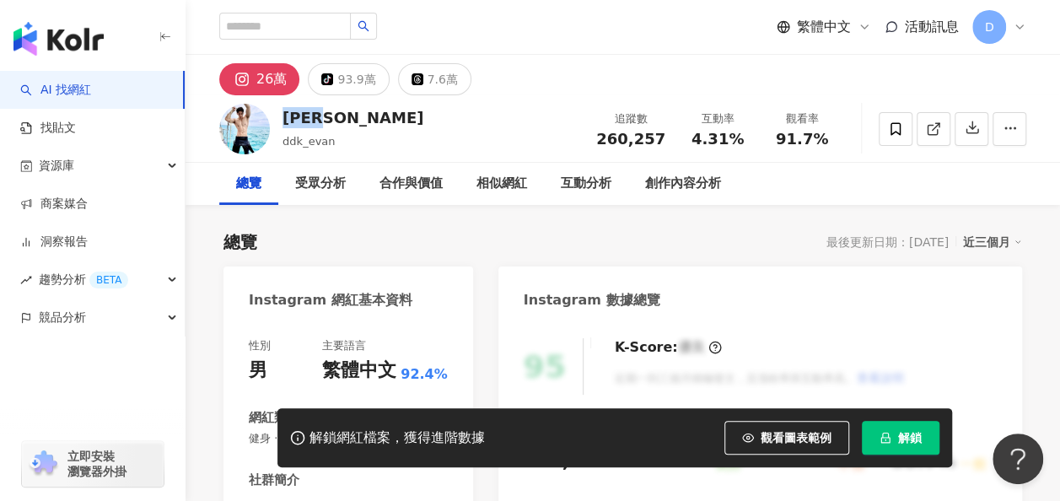
drag, startPoint x: 352, startPoint y: 117, endPoint x: 280, endPoint y: 114, distance: 71.7
click at [280, 114] on div "[PERSON_NAME] ddk_evan 追蹤數 260,257 互動率 4.31% 觀看率 91.7%" at bounding box center [622, 128] width 874 height 67
copy div "[PERSON_NAME]"
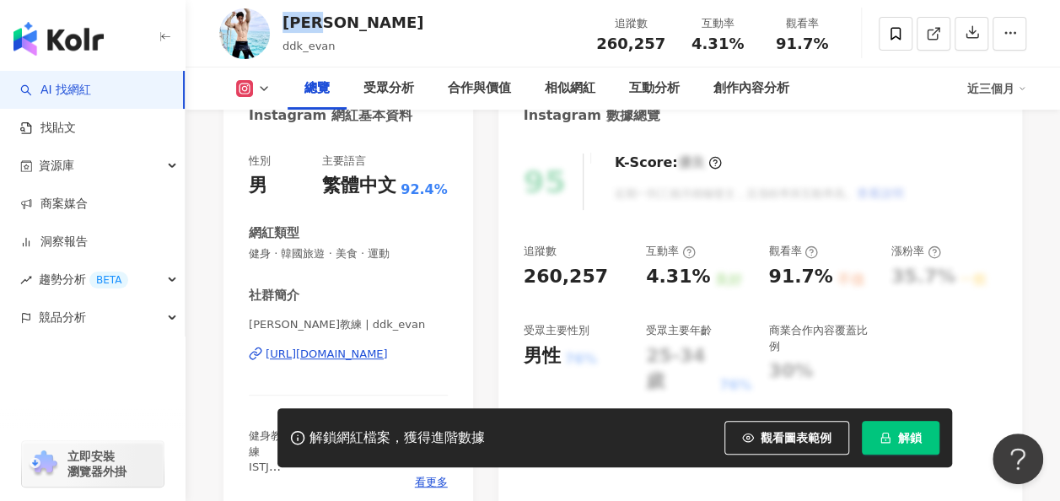
scroll to position [313, 0]
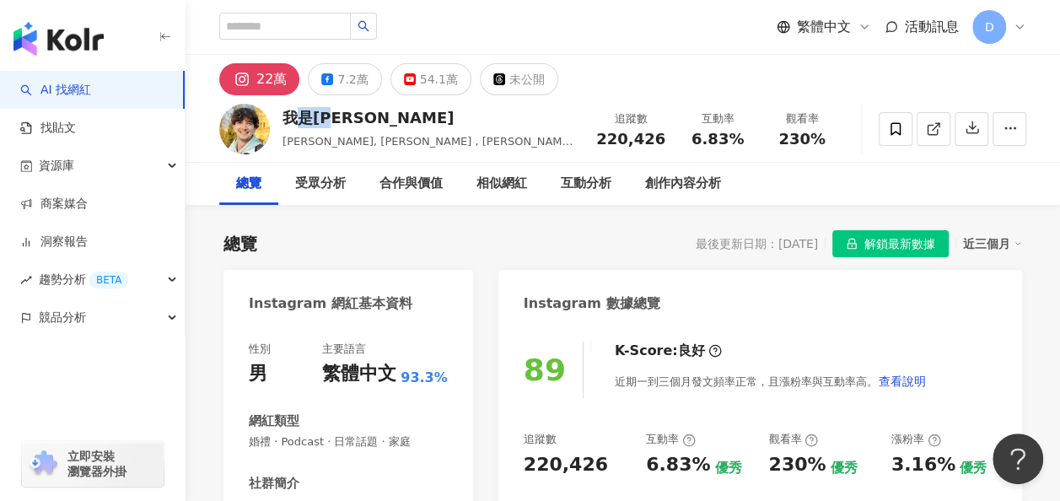
drag, startPoint x: 341, startPoint y: 126, endPoint x: 292, endPoint y: 118, distance: 50.3
click at [292, 118] on div "我是路易" at bounding box center [429, 117] width 295 height 21
click at [373, 124] on div "我是路易" at bounding box center [429, 117] width 295 height 21
drag, startPoint x: 373, startPoint y: 125, endPoint x: 277, endPoint y: 114, distance: 95.9
click at [277, 114] on div "我是路易 路易, Louis , Bonjour Louis, Bonjour Louis - 我是路易 追蹤數 220,426 互動率 6.83% 觀看率 …" at bounding box center [622, 128] width 874 height 67
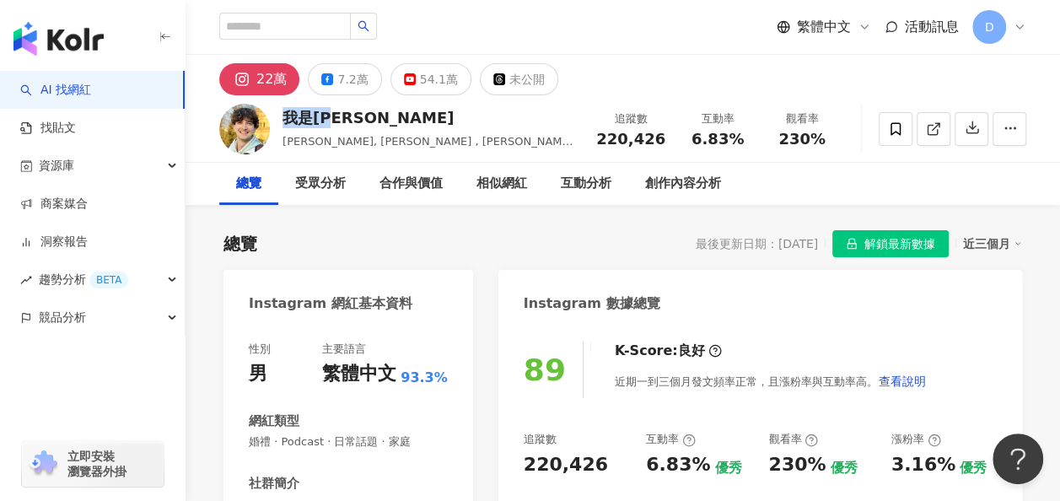
copy div "我是路易"
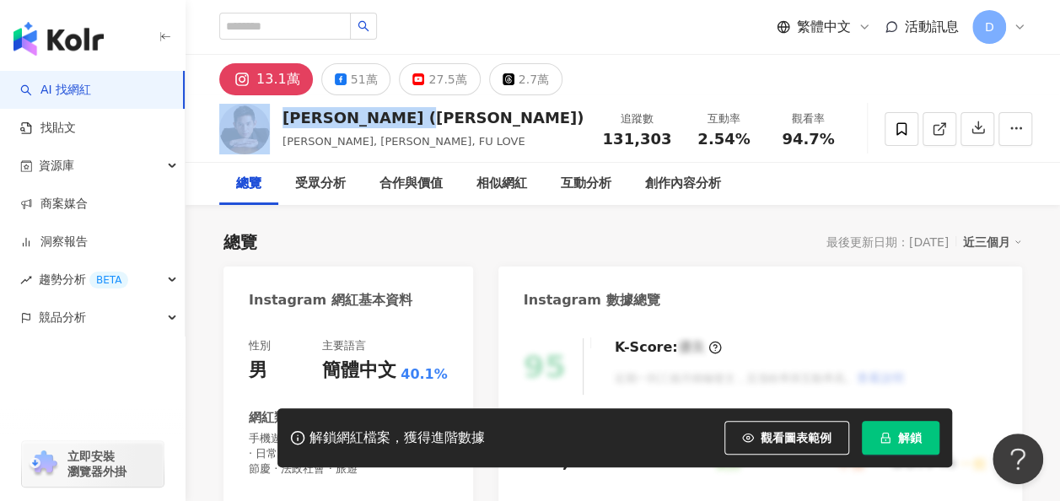
drag, startPoint x: 425, startPoint y: 119, endPoint x: 275, endPoint y: 122, distance: 150.1
click at [275, 122] on div "[PERSON_NAME] ([PERSON_NAME]) [PERSON_NAME], [PERSON_NAME], FU LOVE 追蹤數 131,303…" at bounding box center [622, 128] width 874 height 67
copy div "[PERSON_NAME] ([PERSON_NAME])"
